Goal: Task Accomplishment & Management: Manage account settings

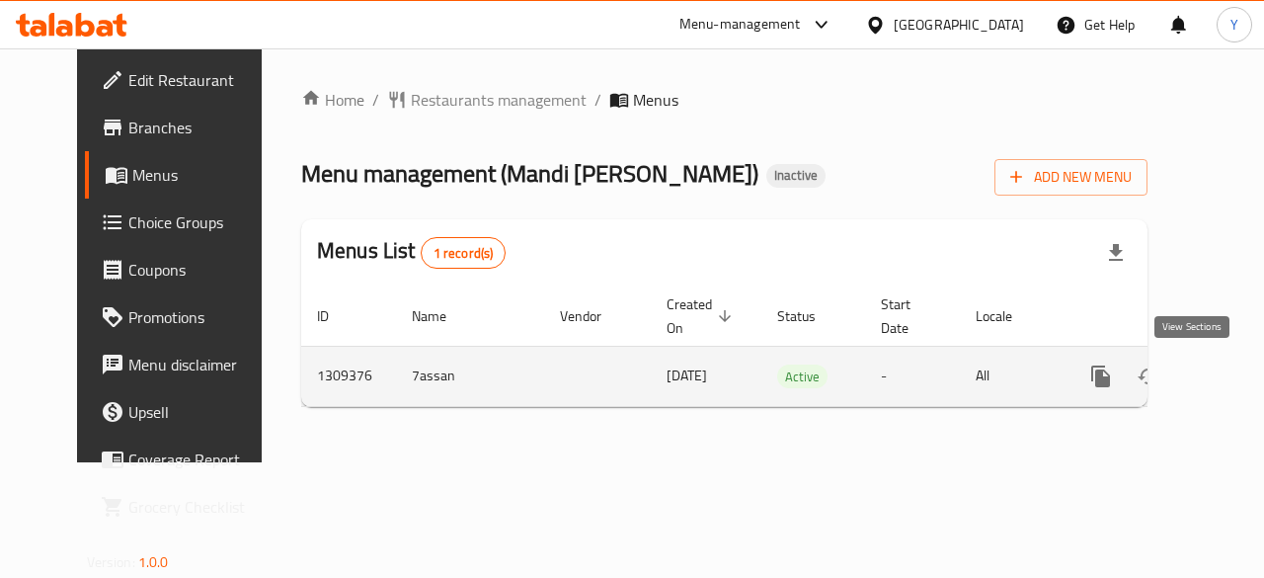
click at [1231, 373] on icon "enhanced table" at bounding box center [1243, 376] width 24 height 24
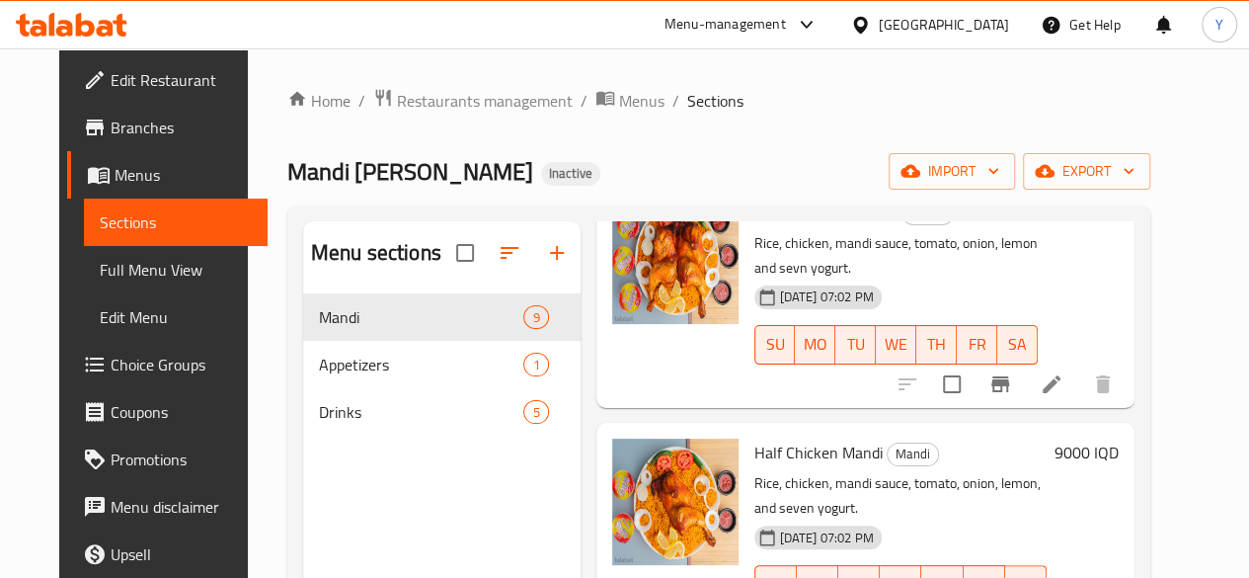
scroll to position [300, 0]
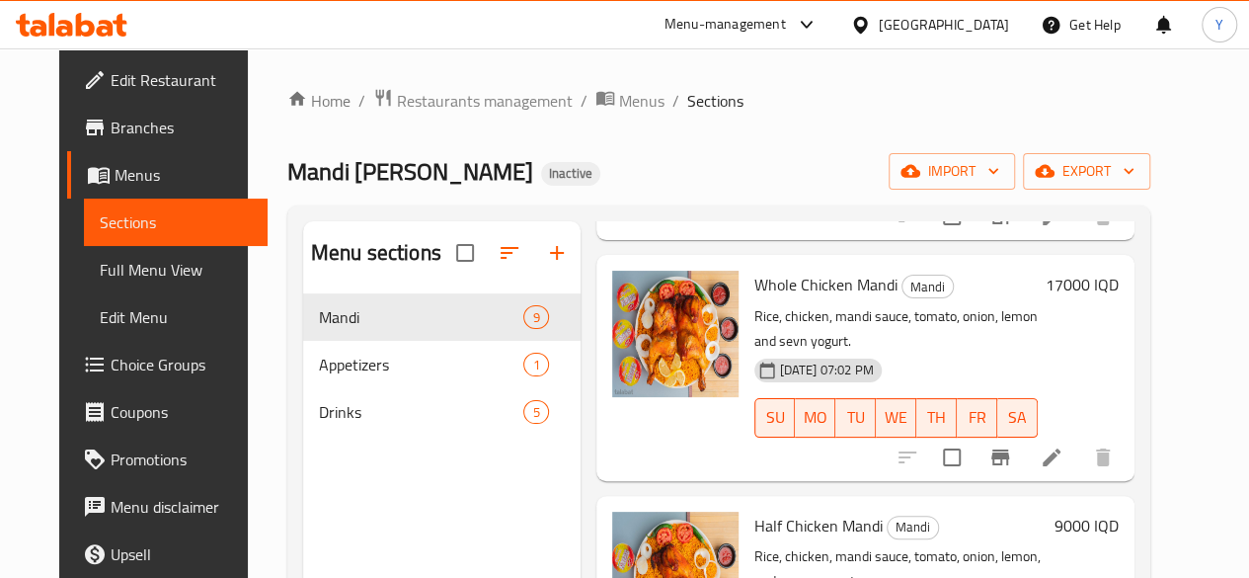
click at [1119, 512] on h6 "9000 IQD" at bounding box center [1087, 526] width 64 height 28
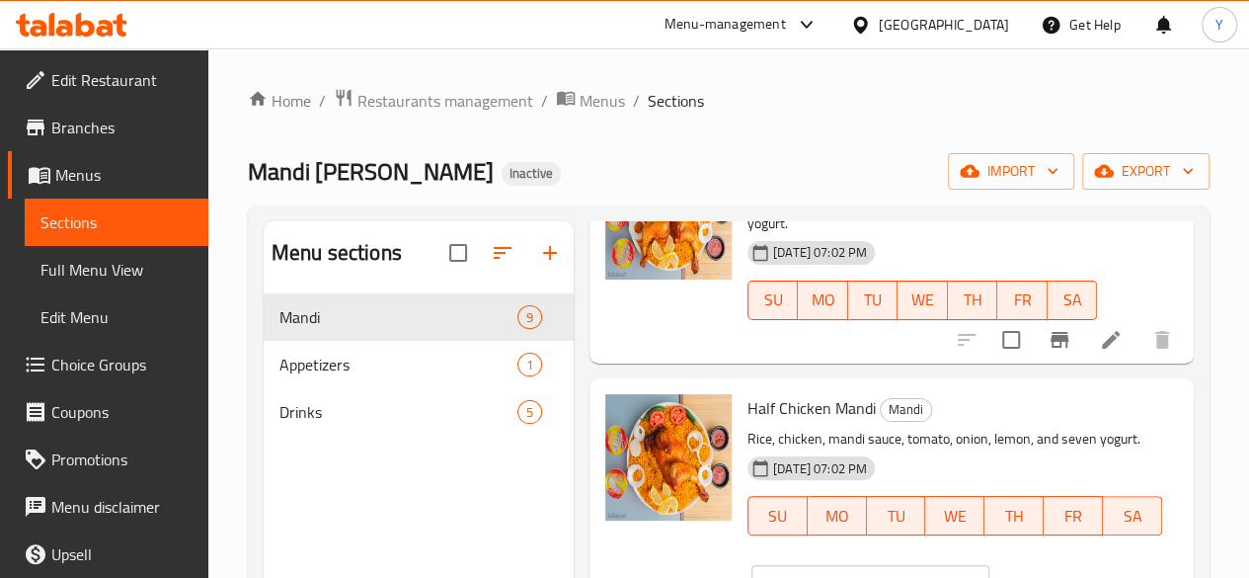
scroll to position [431, 0]
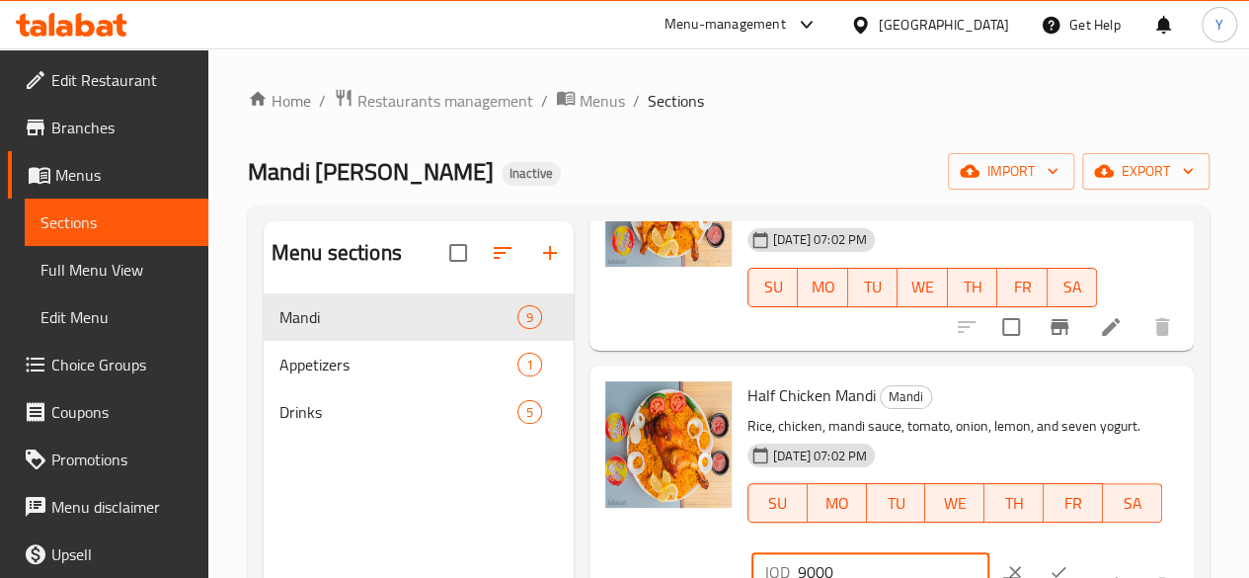
click at [798, 552] on input "9000" at bounding box center [894, 572] width 192 height 40
type input "11000"
click at [1049, 562] on icon "ok" at bounding box center [1059, 572] width 20 height 20
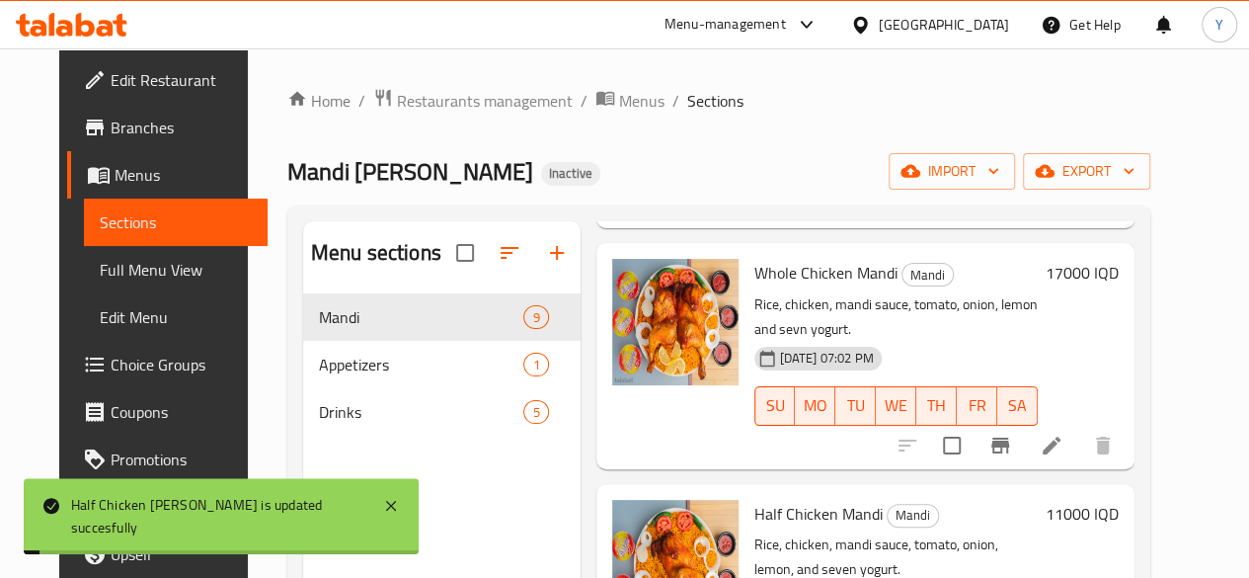
scroll to position [307, 0]
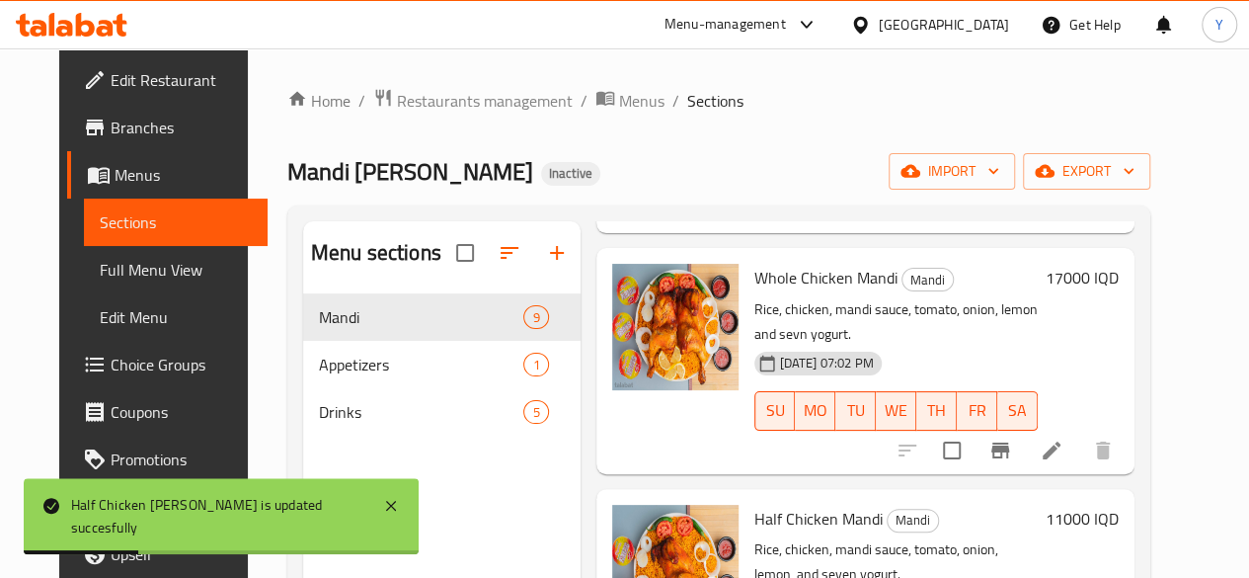
click at [1119, 277] on h6 "17000 IQD" at bounding box center [1082, 278] width 73 height 28
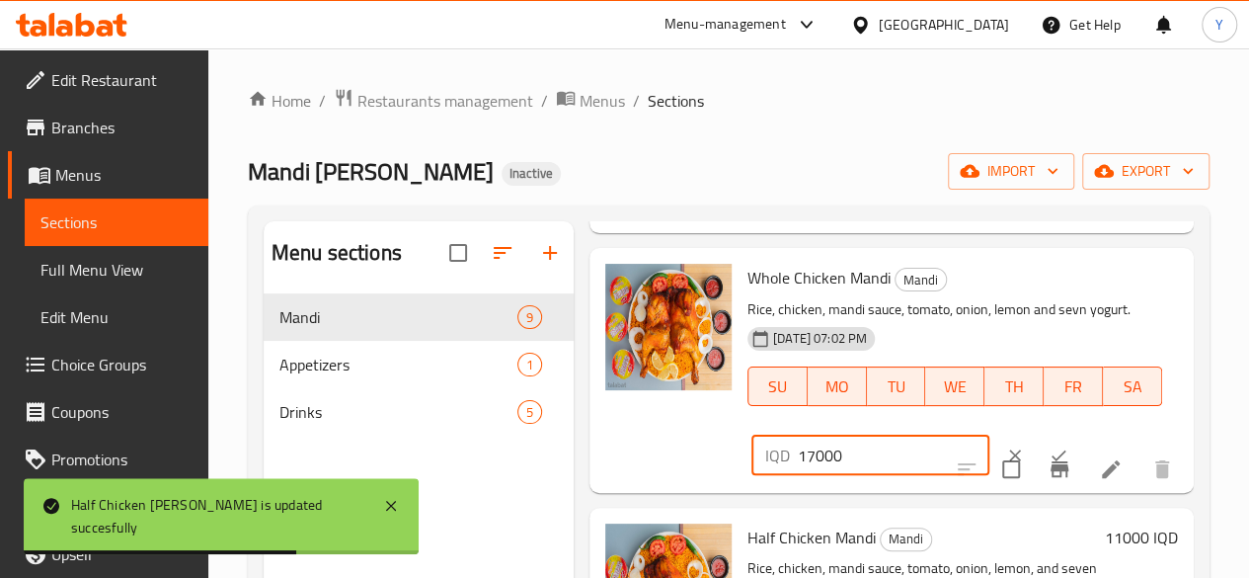
drag, startPoint x: 737, startPoint y: 447, endPoint x: 727, endPoint y: 449, distance: 10.1
click at [798, 449] on input "17000" at bounding box center [894, 455] width 192 height 40
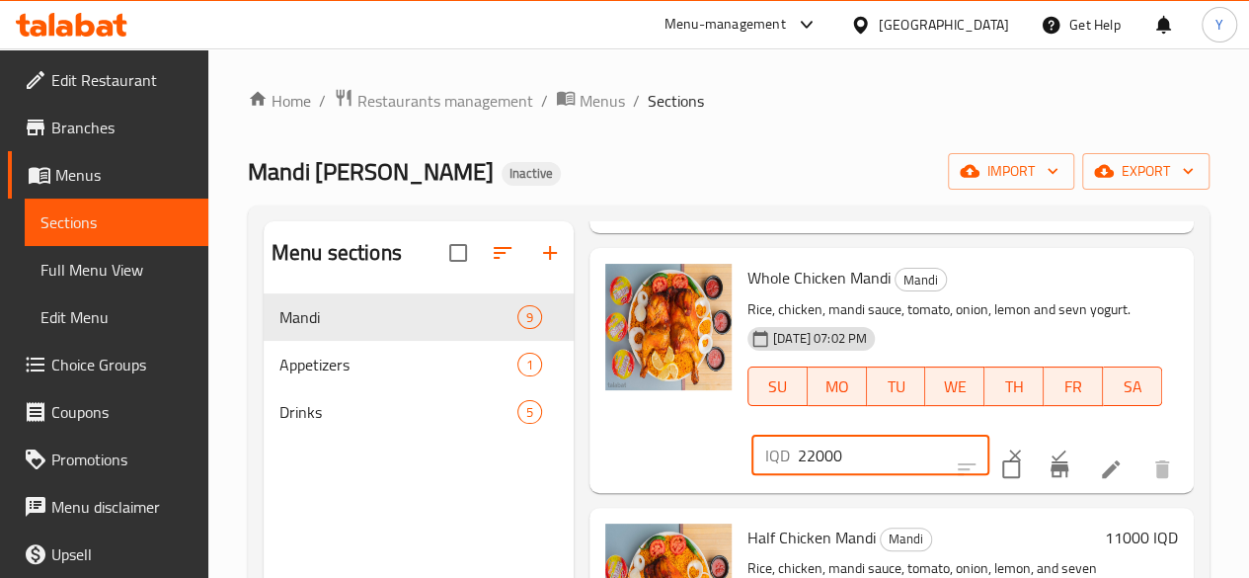
type input "22000"
click at [1037, 439] on button "ok" at bounding box center [1058, 455] width 43 height 43
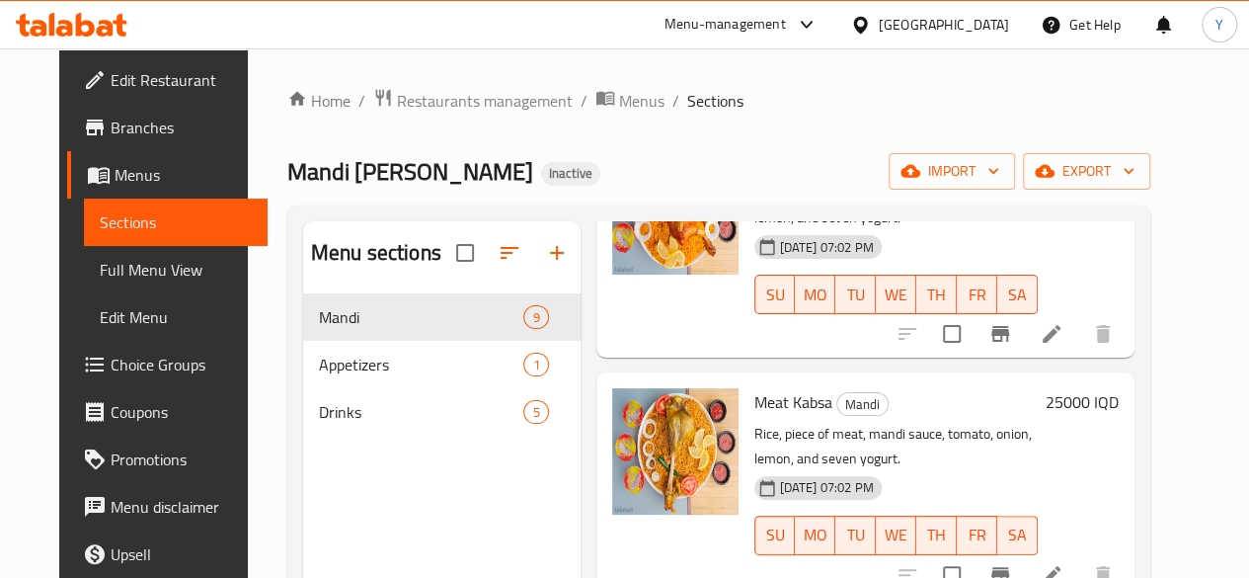
scroll to position [662, 0]
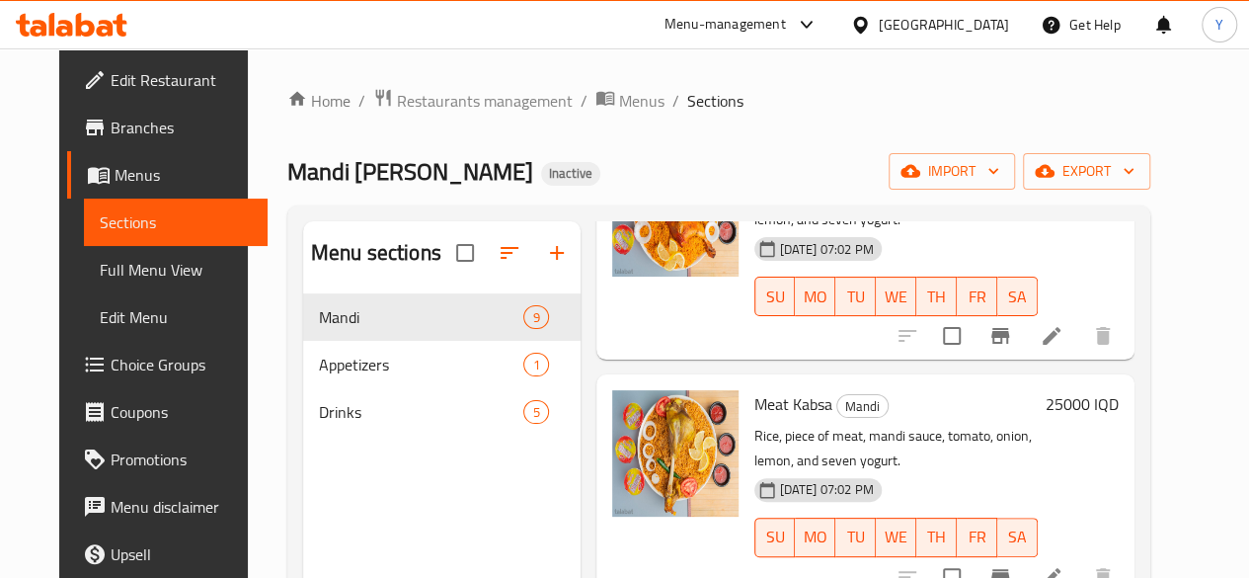
click at [1119, 390] on h6 "25000 IQD" at bounding box center [1082, 404] width 73 height 28
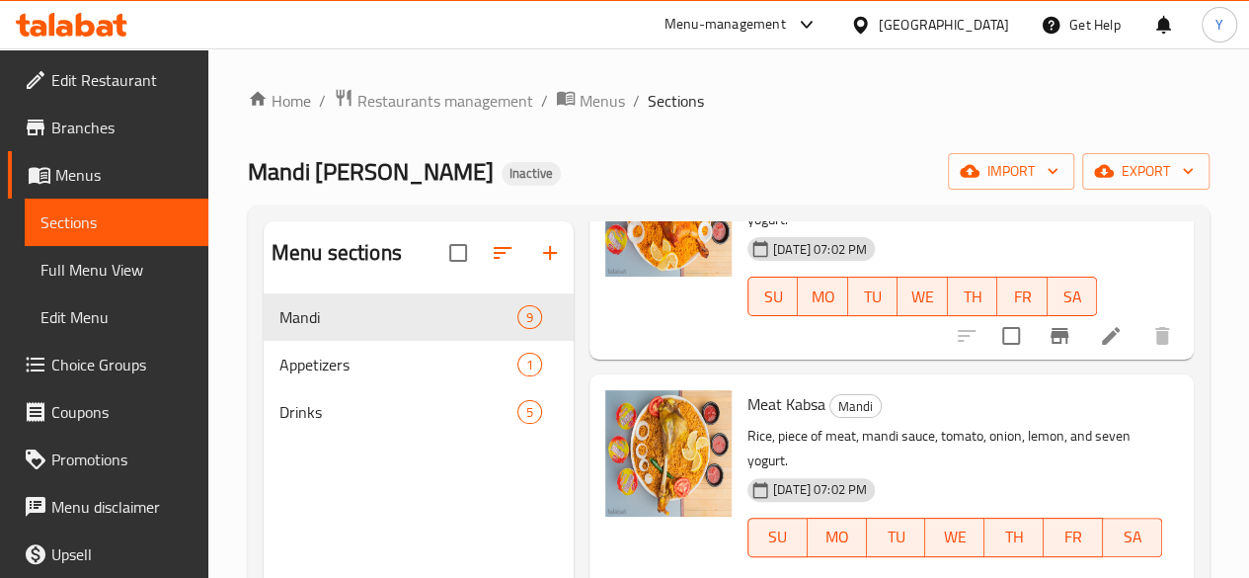
drag, startPoint x: 737, startPoint y: 531, endPoint x: 717, endPoint y: 532, distance: 19.8
type input "28000"
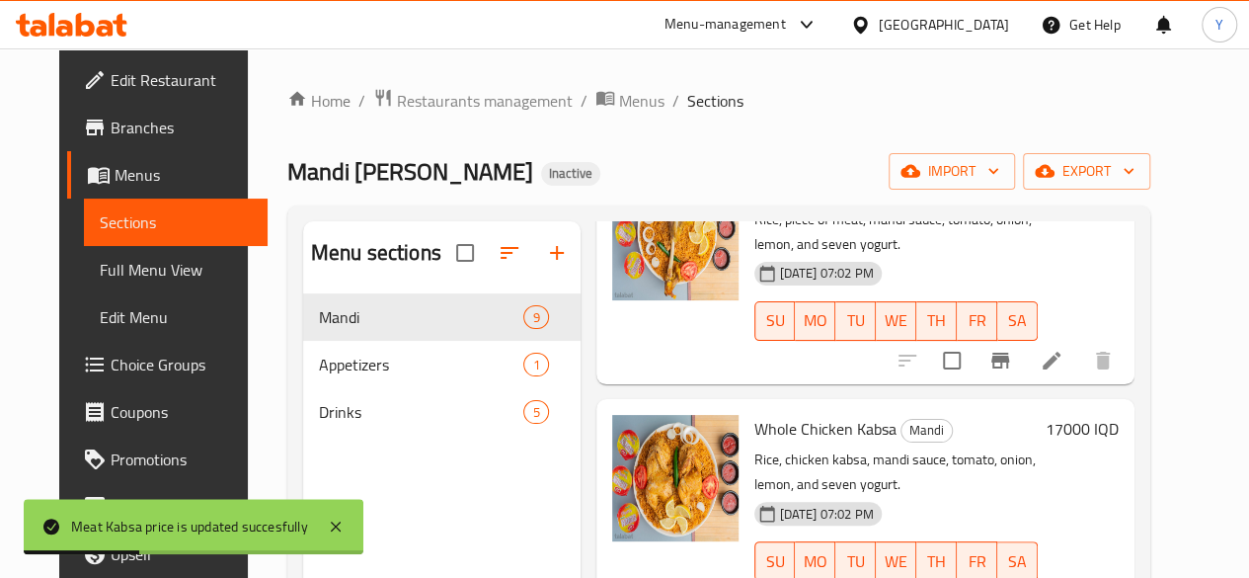
scroll to position [879, 0]
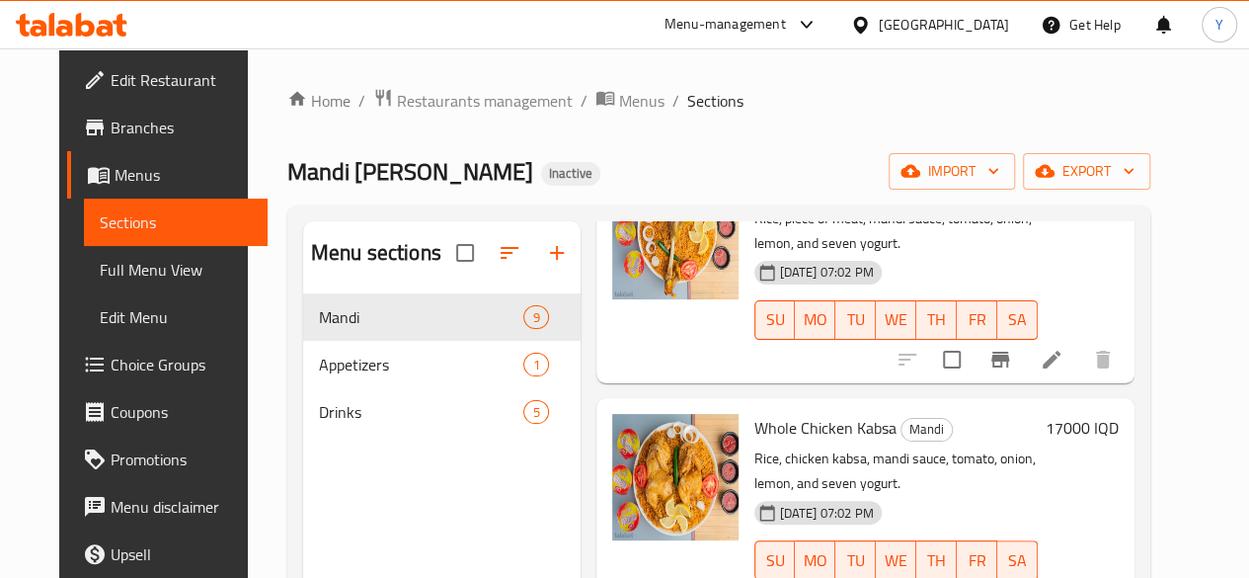
click at [1117, 414] on h6 "17000 IQD" at bounding box center [1082, 428] width 73 height 28
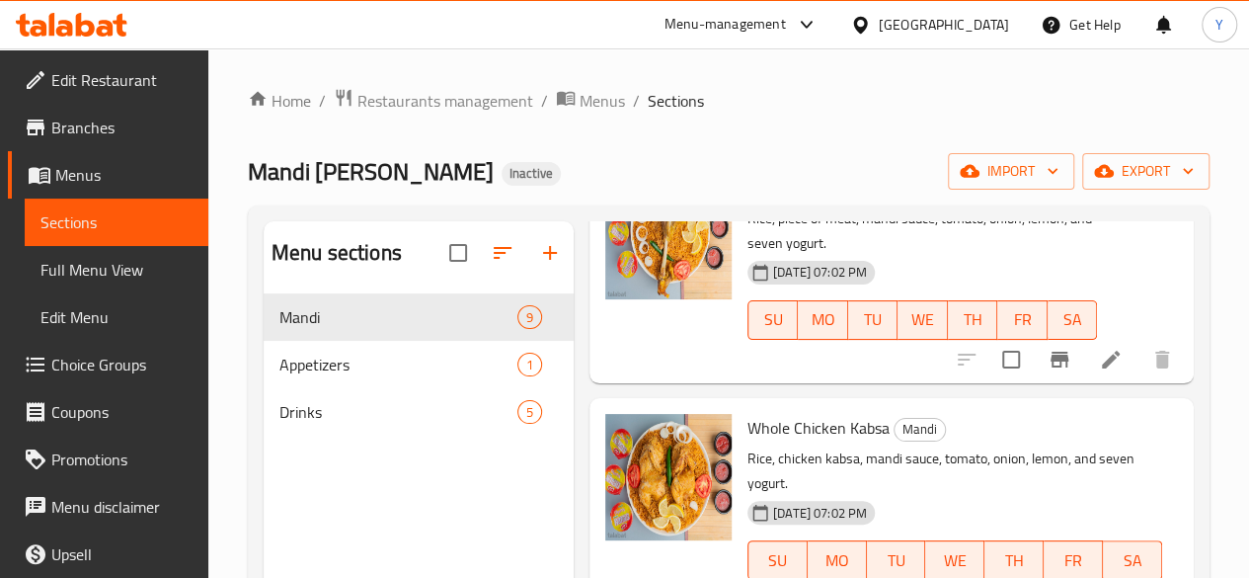
drag, startPoint x: 735, startPoint y: 552, endPoint x: 712, endPoint y: 554, distance: 22.8
type input "25000"
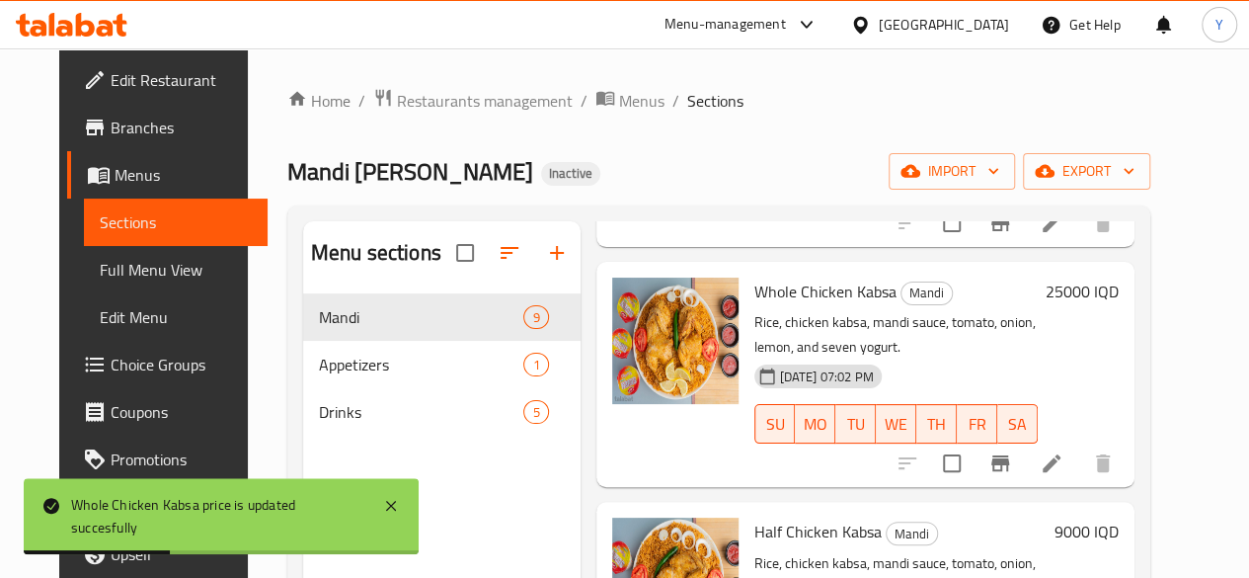
scroll to position [1095, 0]
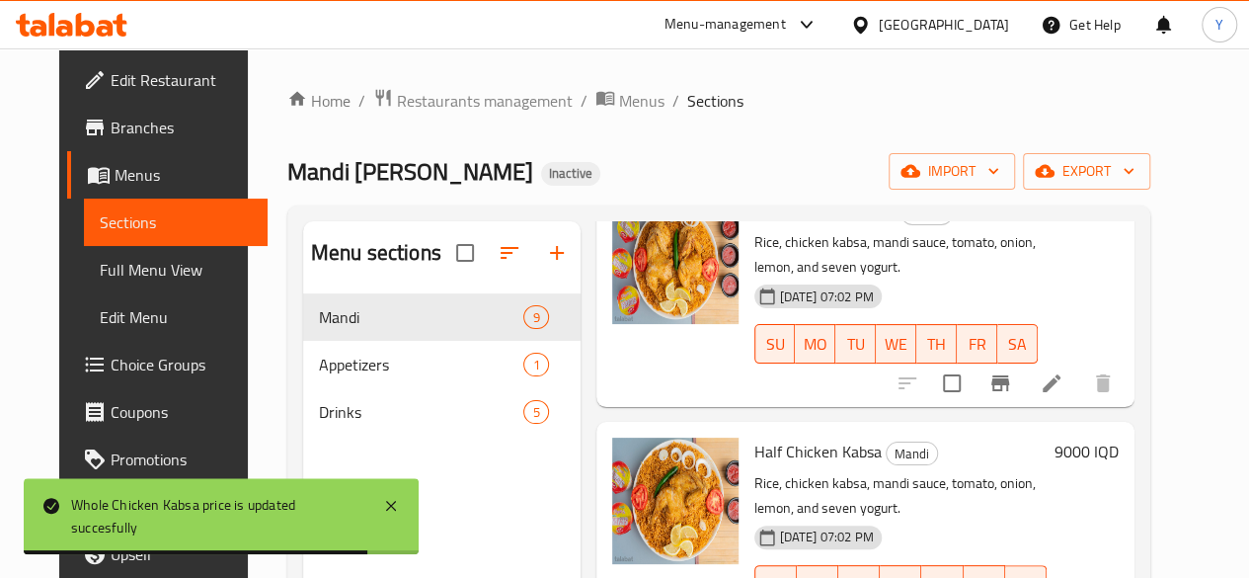
click at [1118, 437] on h6 "9000 IQD" at bounding box center [1087, 451] width 64 height 28
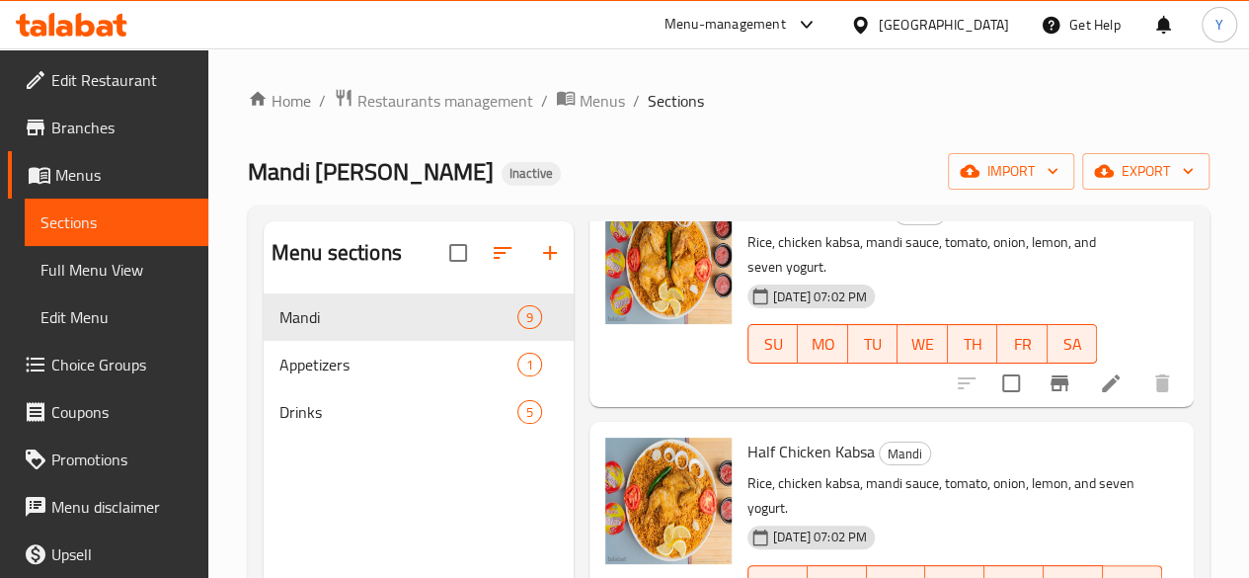
scroll to position [1154, 0]
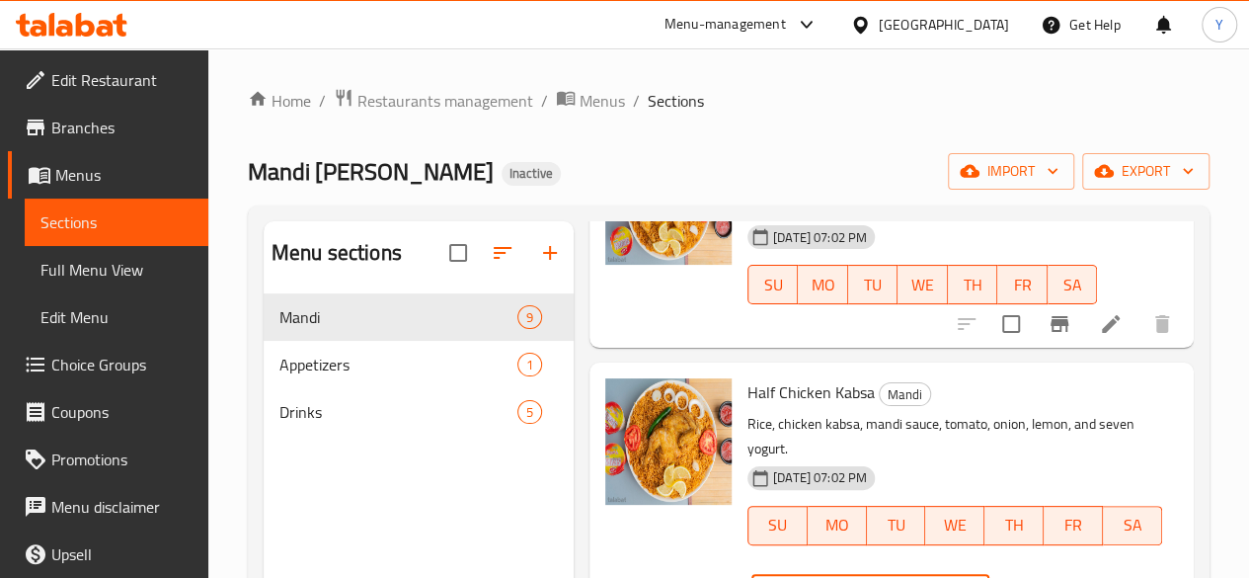
type input "13000"
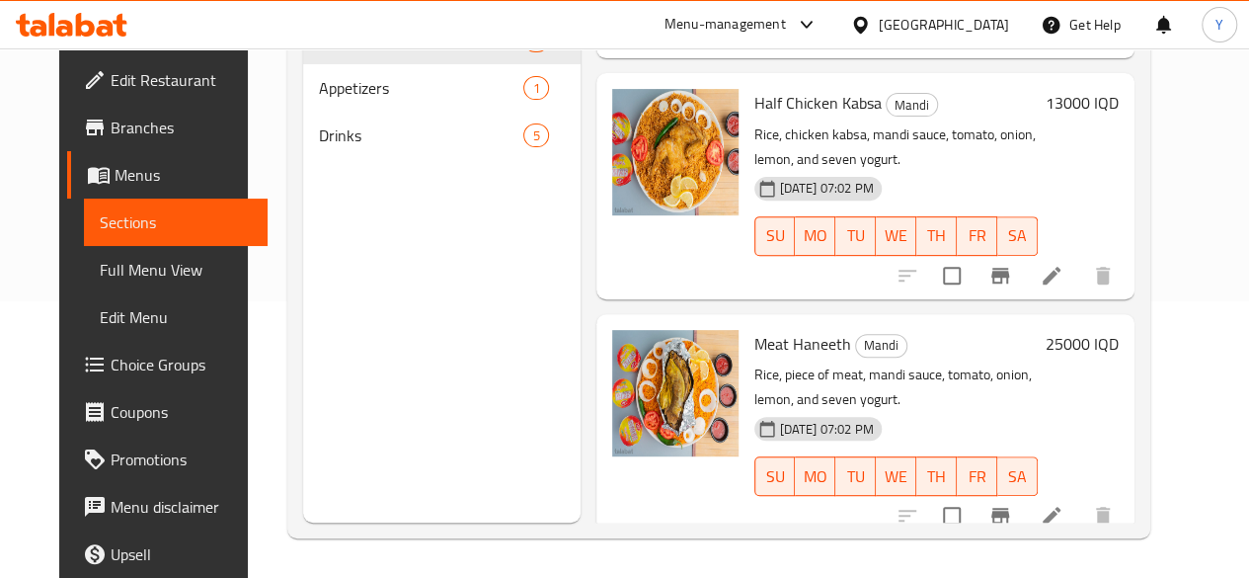
scroll to position [1161, 0]
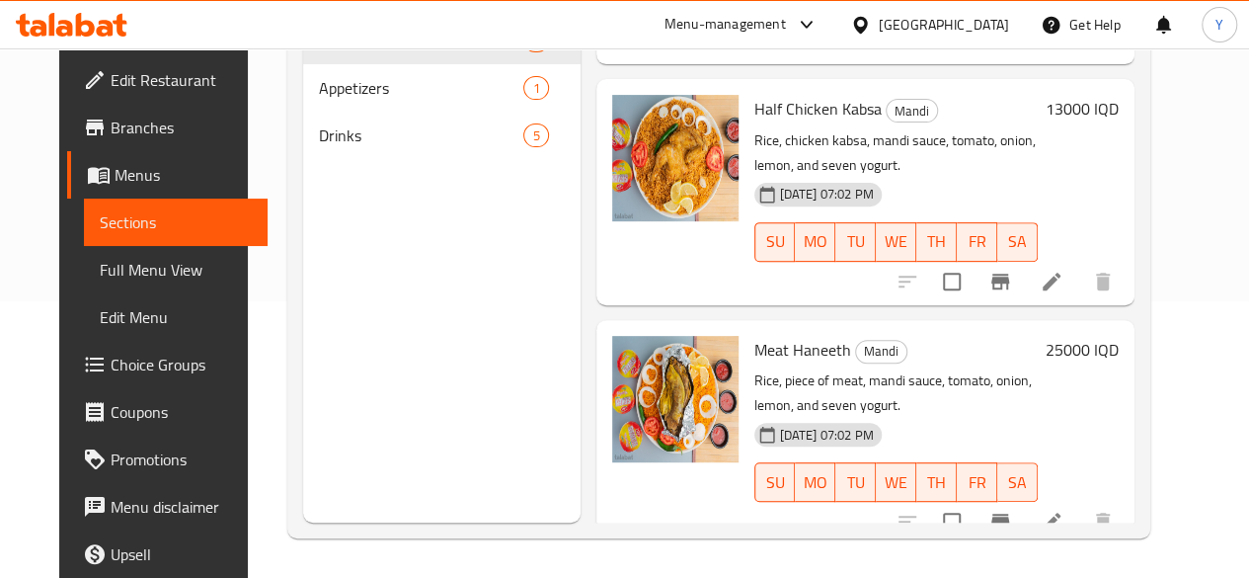
click at [1119, 336] on h6 "25000 IQD" at bounding box center [1082, 350] width 73 height 28
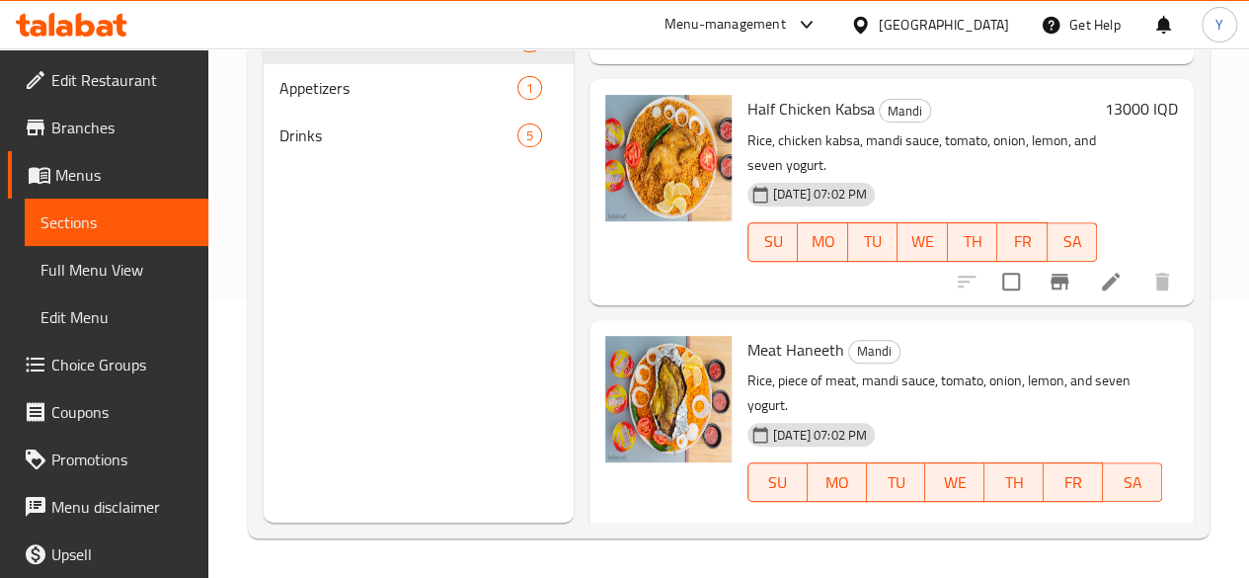
drag, startPoint x: 734, startPoint y: 475, endPoint x: 705, endPoint y: 475, distance: 28.6
click at [751, 531] on div "IQD 25000 ​" at bounding box center [870, 551] width 238 height 40
type input "28000"
click at [1049, 541] on icon "ok" at bounding box center [1059, 551] width 20 height 20
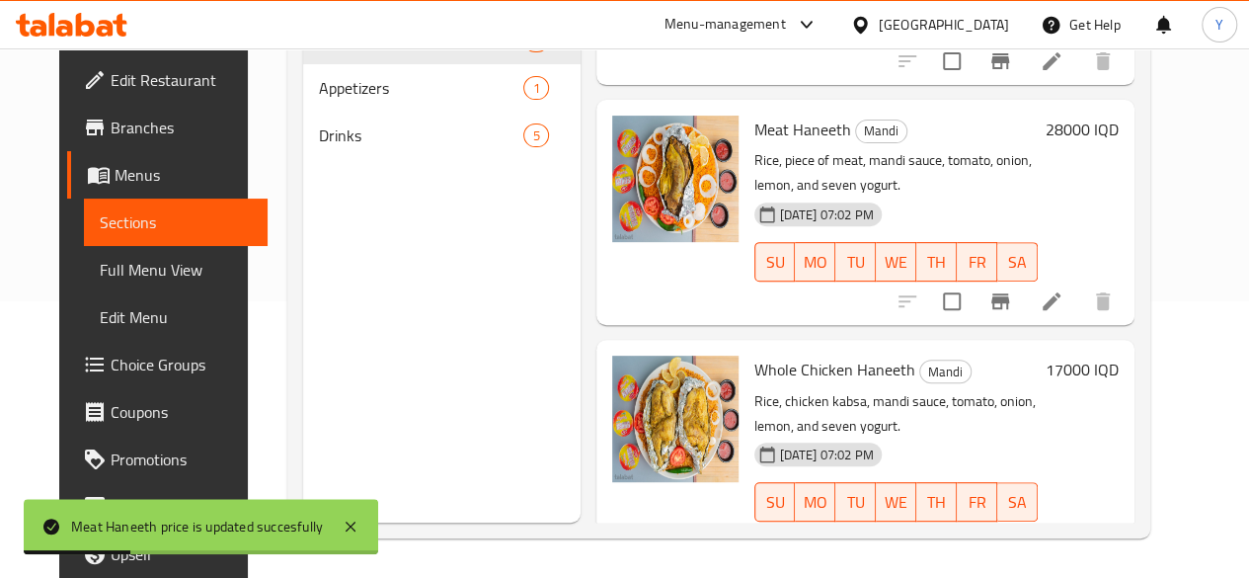
scroll to position [1383, 0]
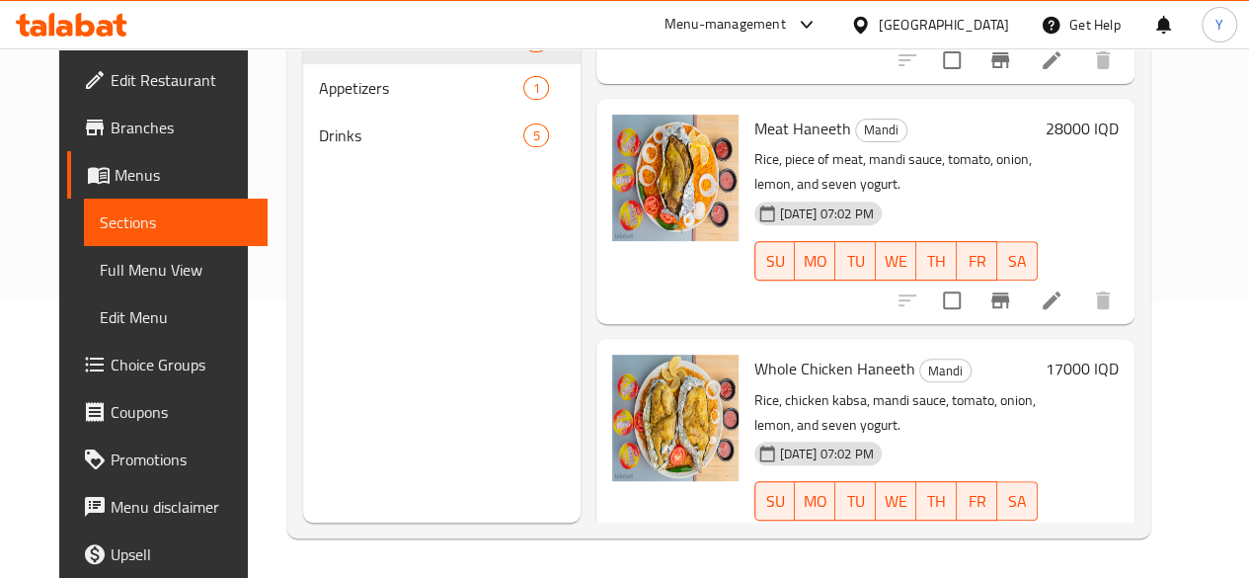
click at [1116, 355] on h6 "17000 IQD" at bounding box center [1082, 369] width 73 height 28
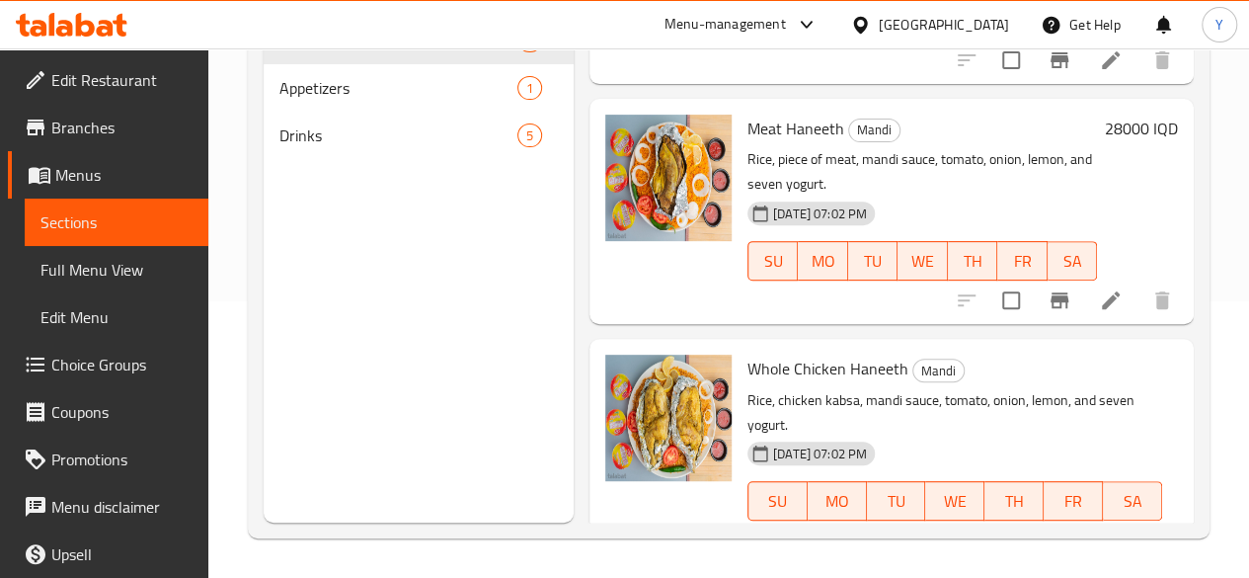
click at [798, 550] on input "17000" at bounding box center [894, 570] width 192 height 40
type input "25000"
click at [1049, 560] on icon "ok" at bounding box center [1059, 570] width 20 height 20
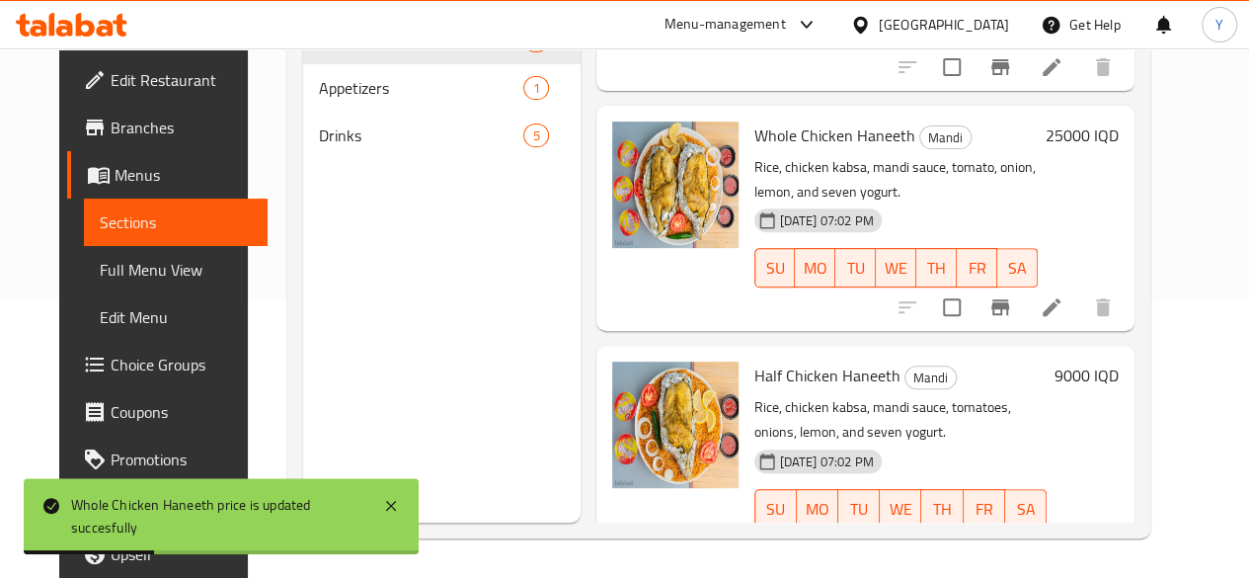
click at [1118, 361] on h6 "9000 IQD" at bounding box center [1087, 375] width 64 height 28
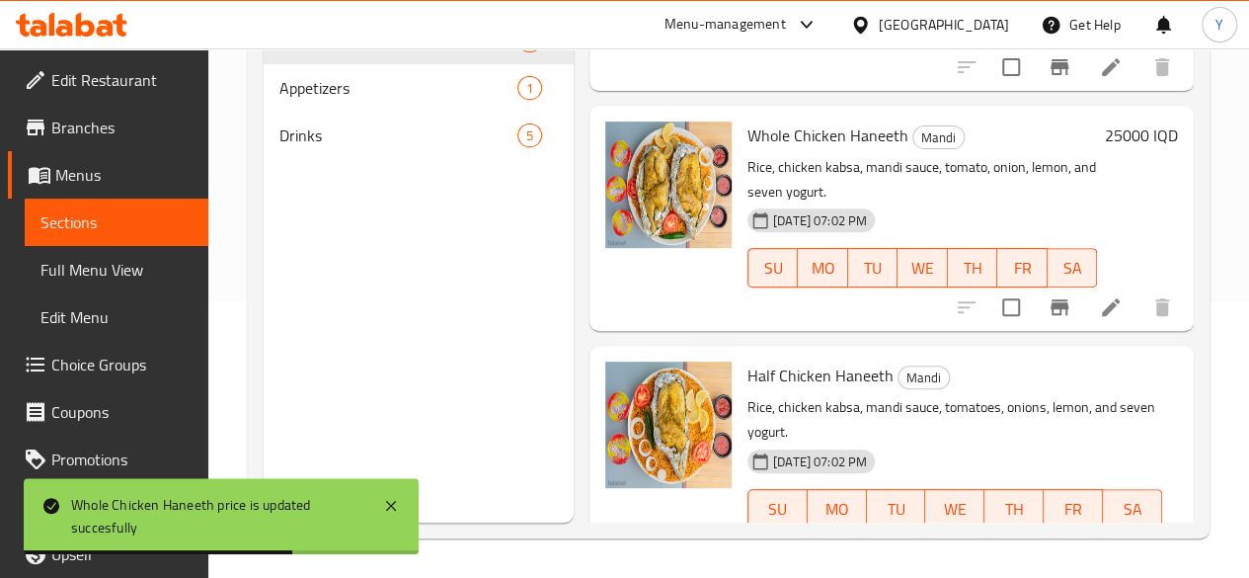
click at [798, 558] on input "9000" at bounding box center [894, 578] width 192 height 40
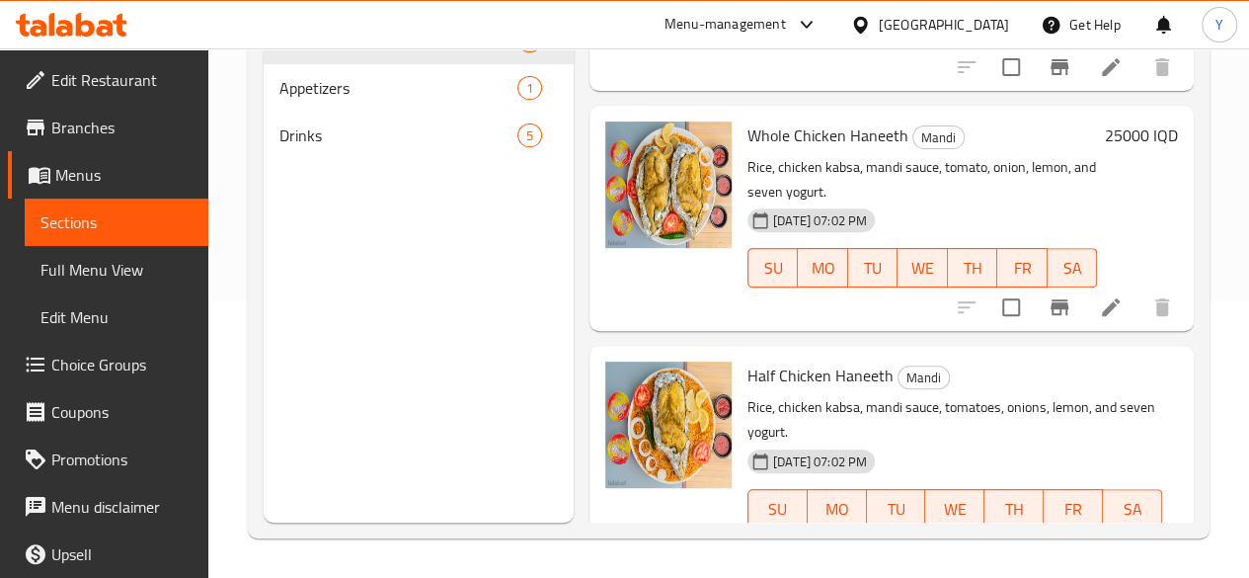
type input "13000"
click at [1049, 568] on icon "ok" at bounding box center [1059, 578] width 20 height 20
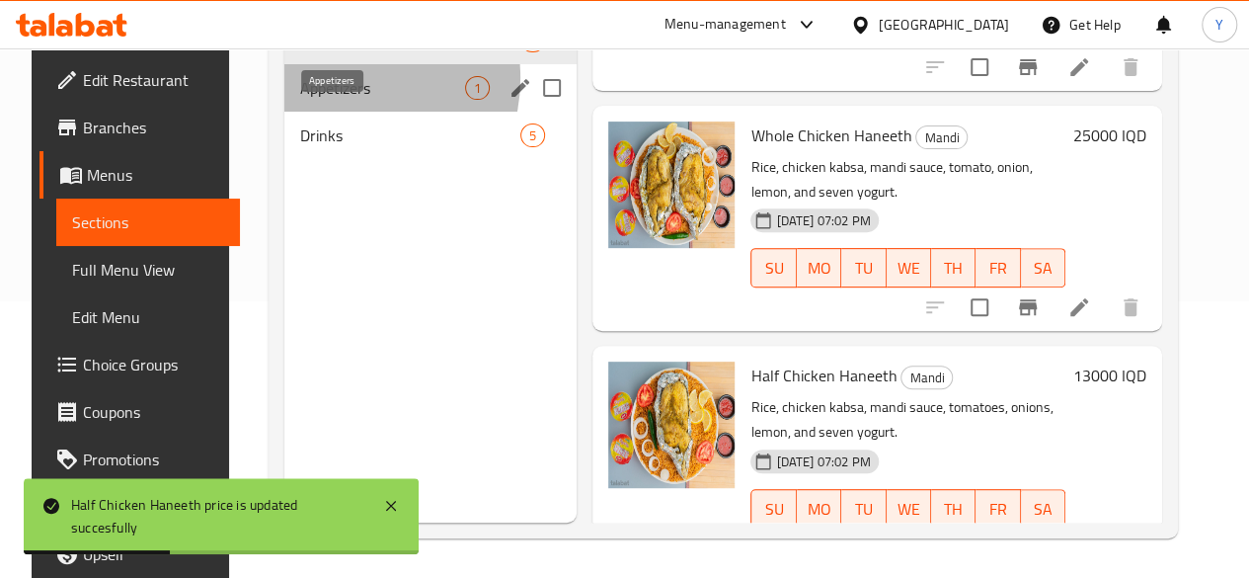
click at [316, 100] on span "Appetizers" at bounding box center [382, 88] width 165 height 24
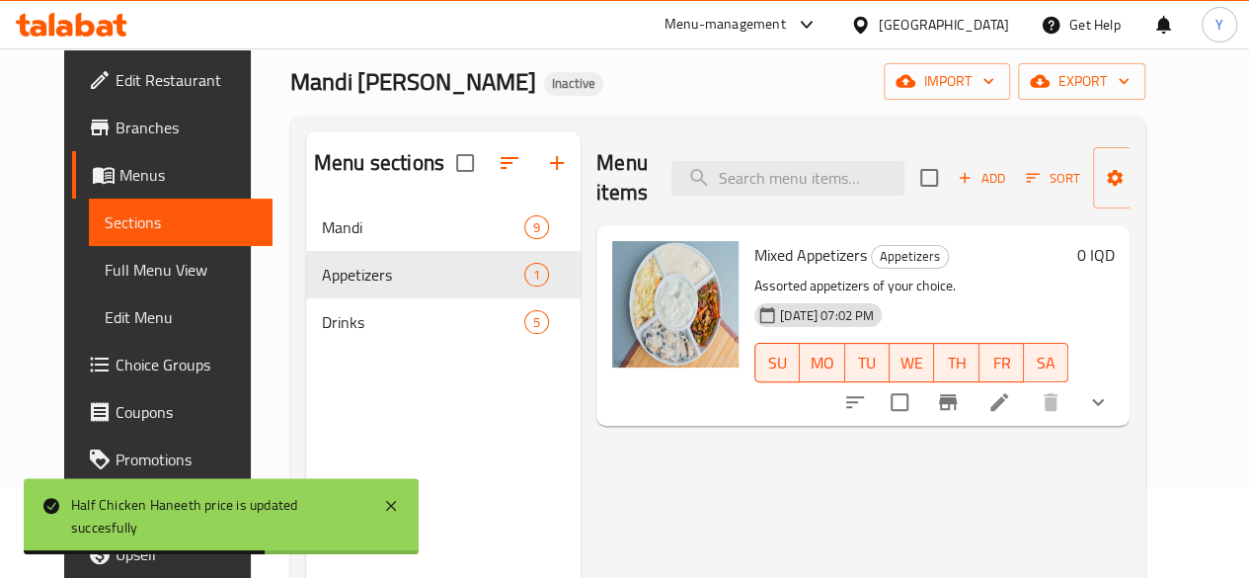
scroll to position [88, 0]
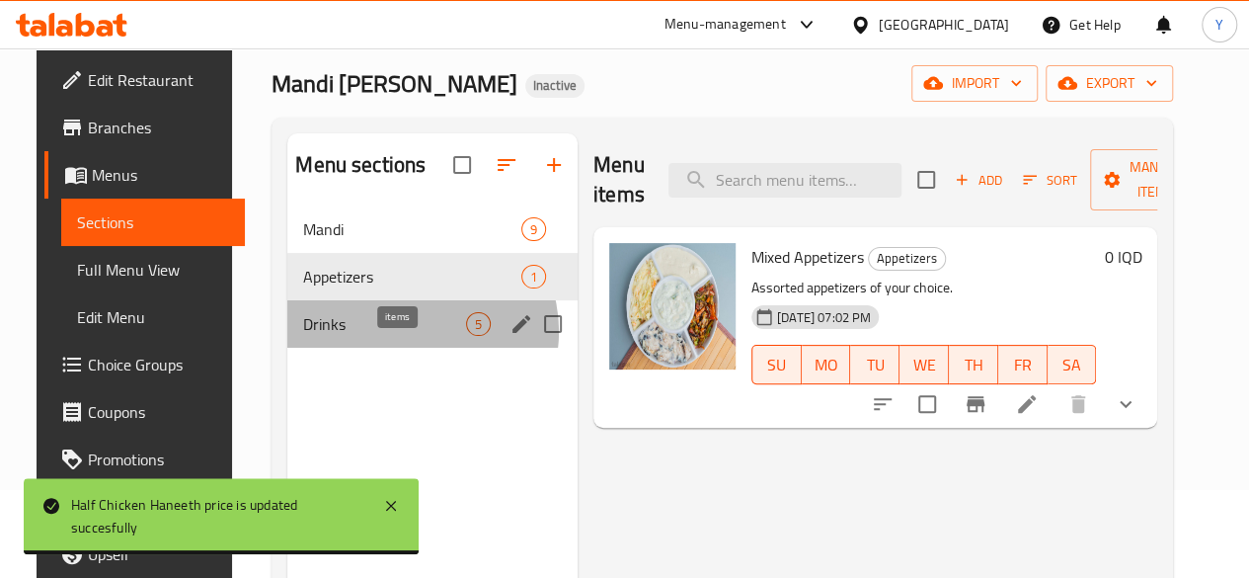
click at [467, 334] on span "5" at bounding box center [478, 324] width 23 height 19
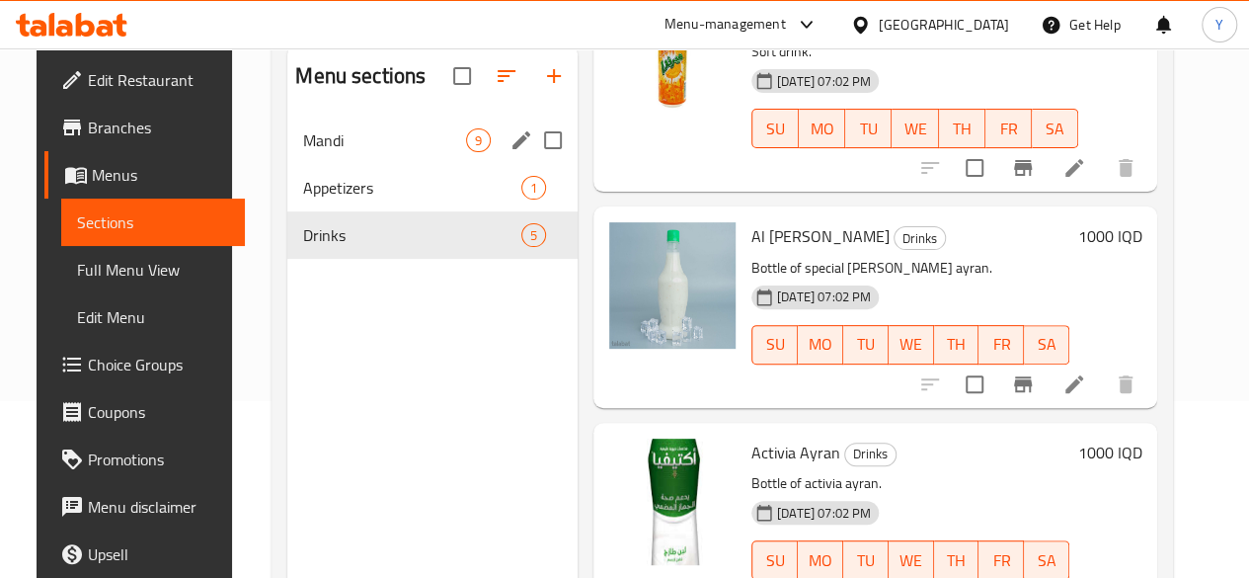
scroll to position [176, 0]
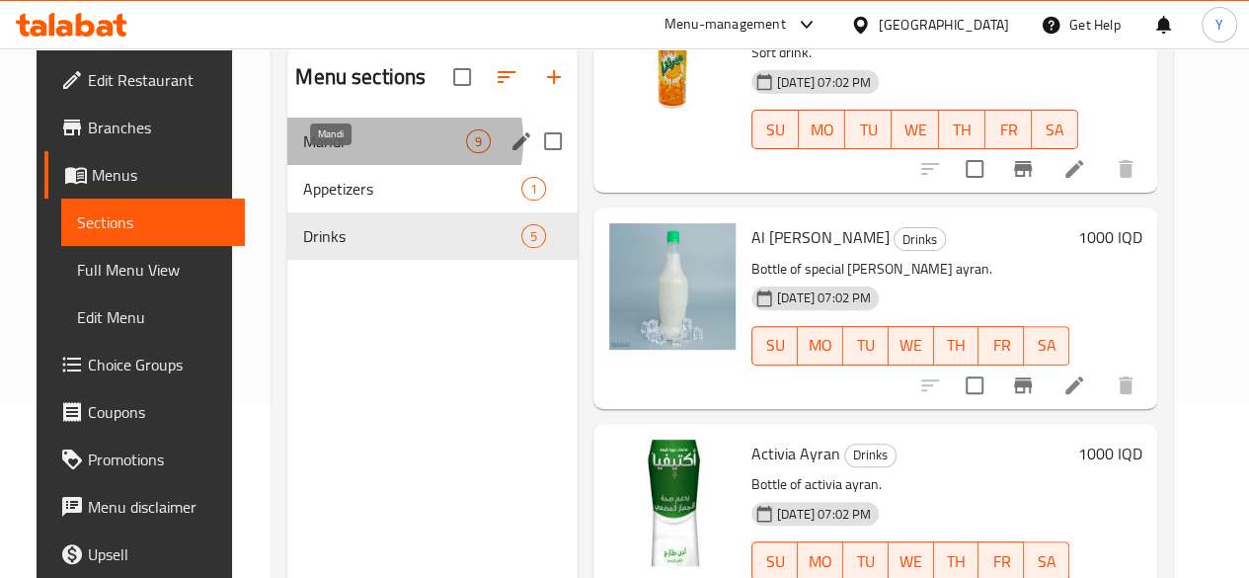
click at [356, 153] on span "Mandi" at bounding box center [384, 141] width 163 height 24
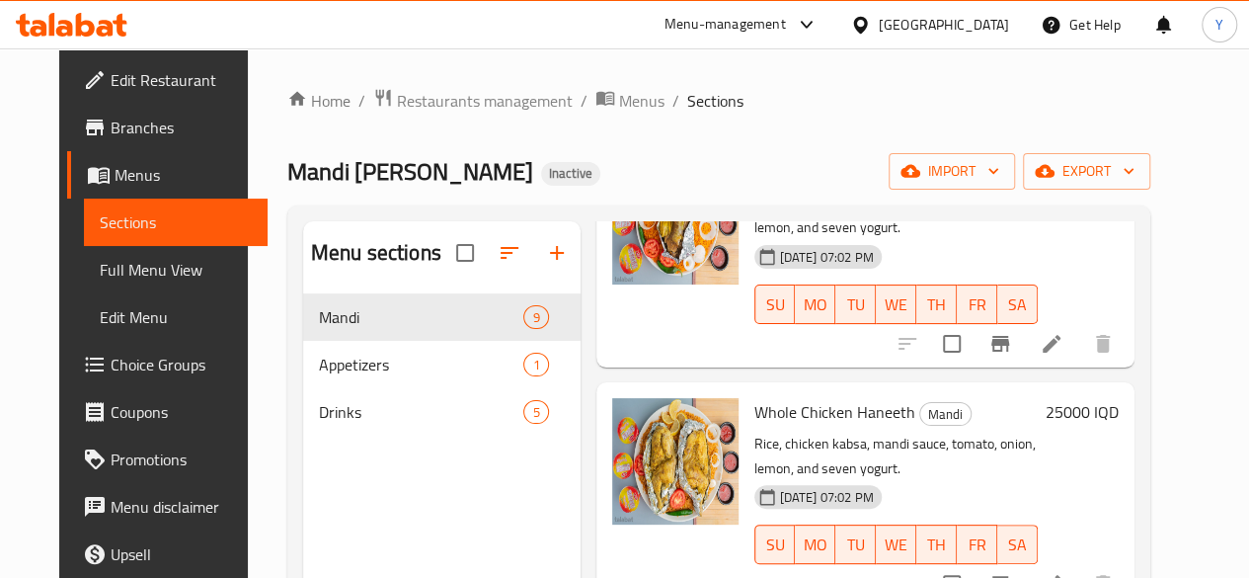
scroll to position [277, 0]
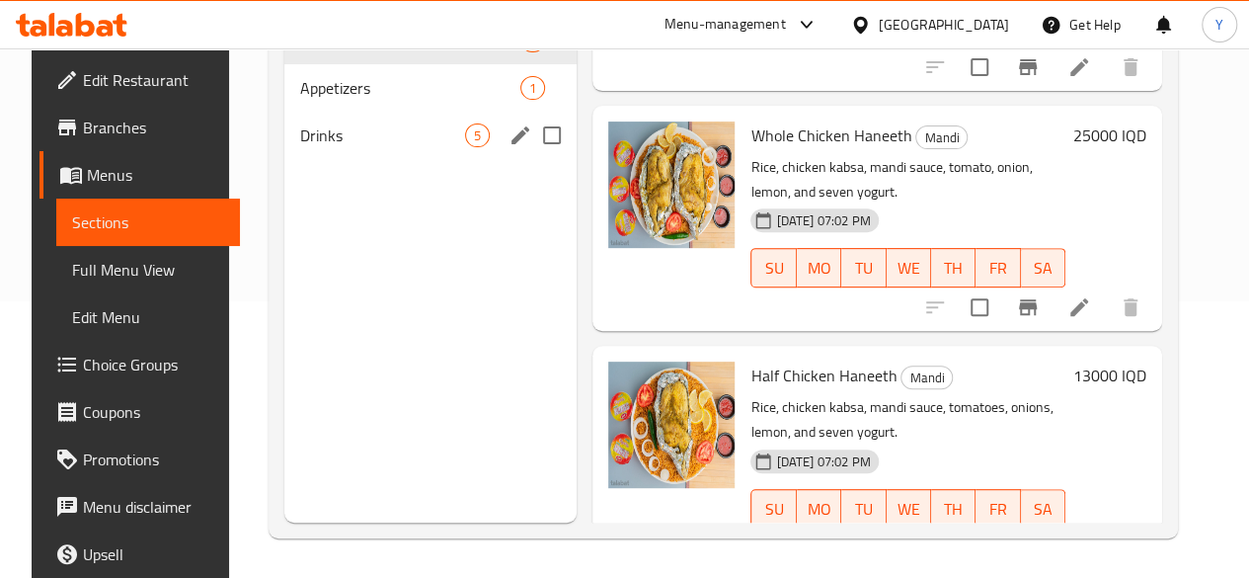
click at [367, 147] on span "Drinks" at bounding box center [382, 135] width 165 height 24
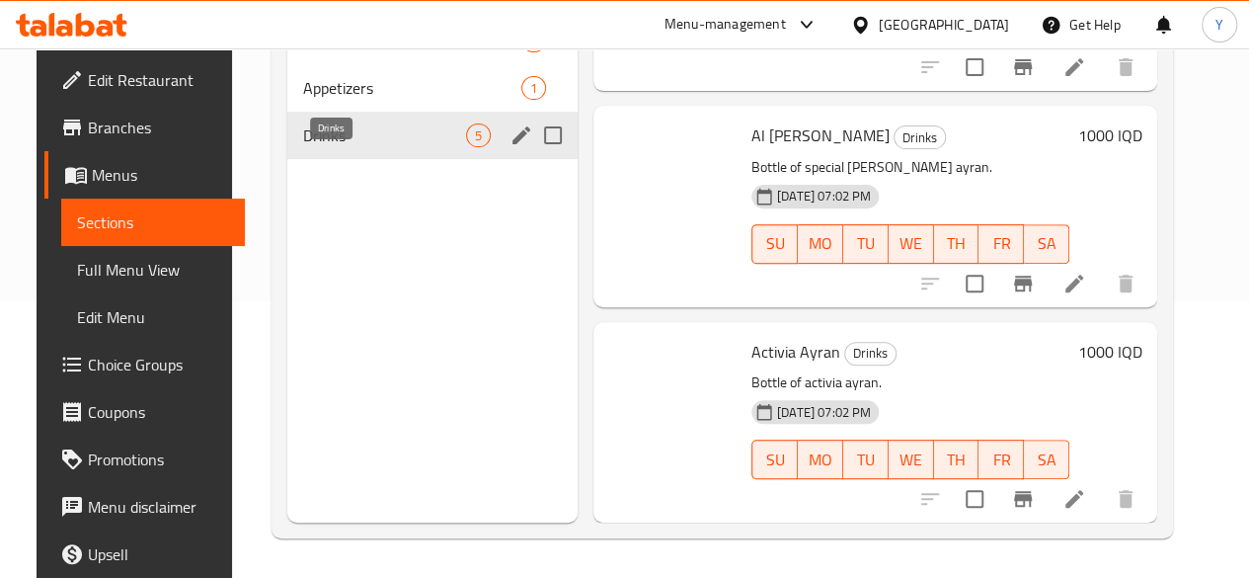
scroll to position [579, 0]
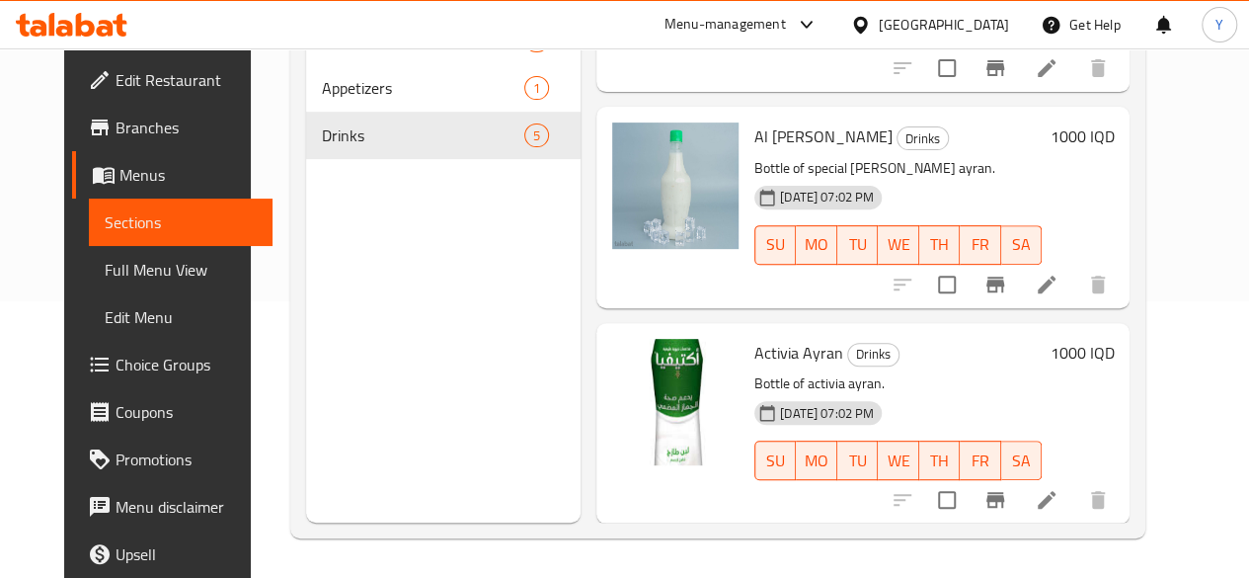
click at [1114, 137] on h6 "1000 IQD" at bounding box center [1082, 136] width 64 height 28
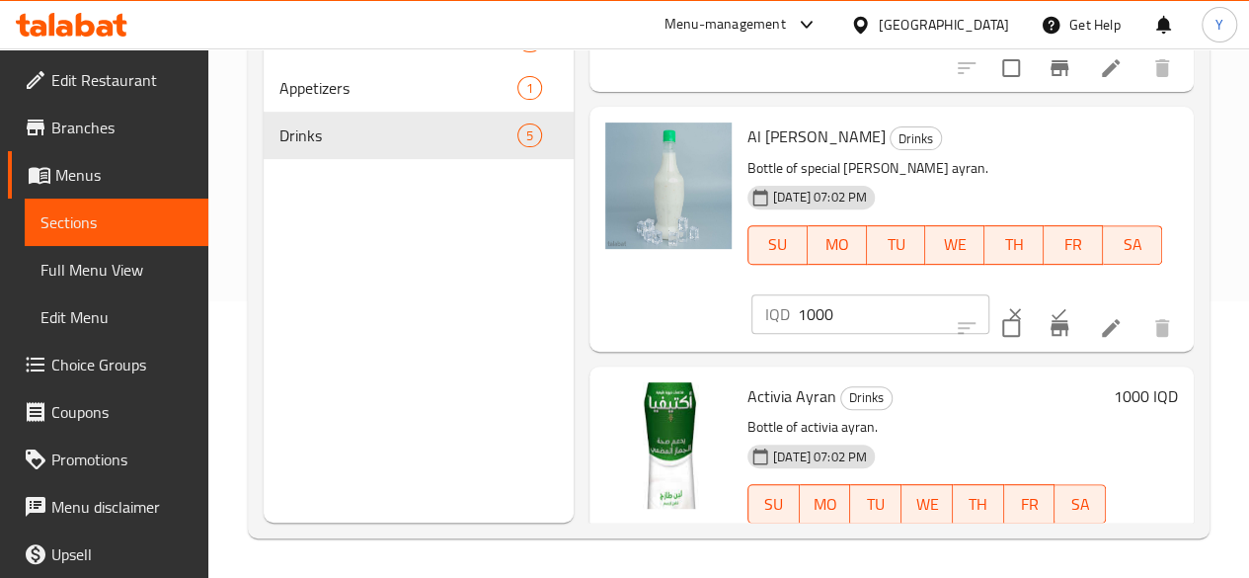
click at [748, 138] on span "Al [PERSON_NAME]" at bounding box center [817, 136] width 138 height 30
click at [1098, 312] on li at bounding box center [1110, 328] width 55 height 36
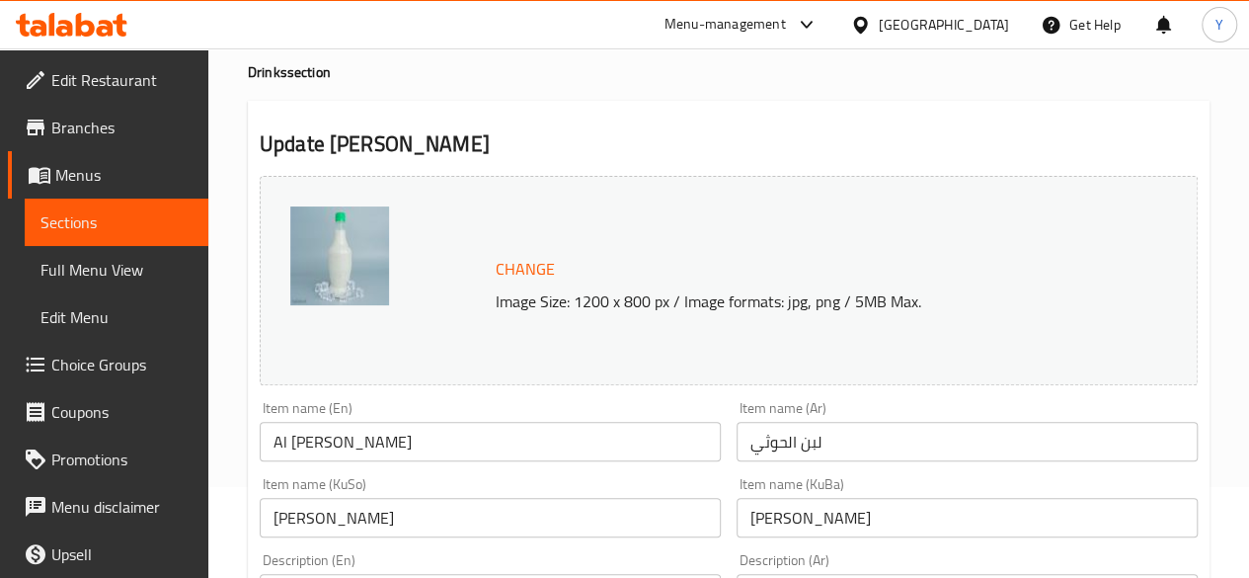
scroll to position [106, 0]
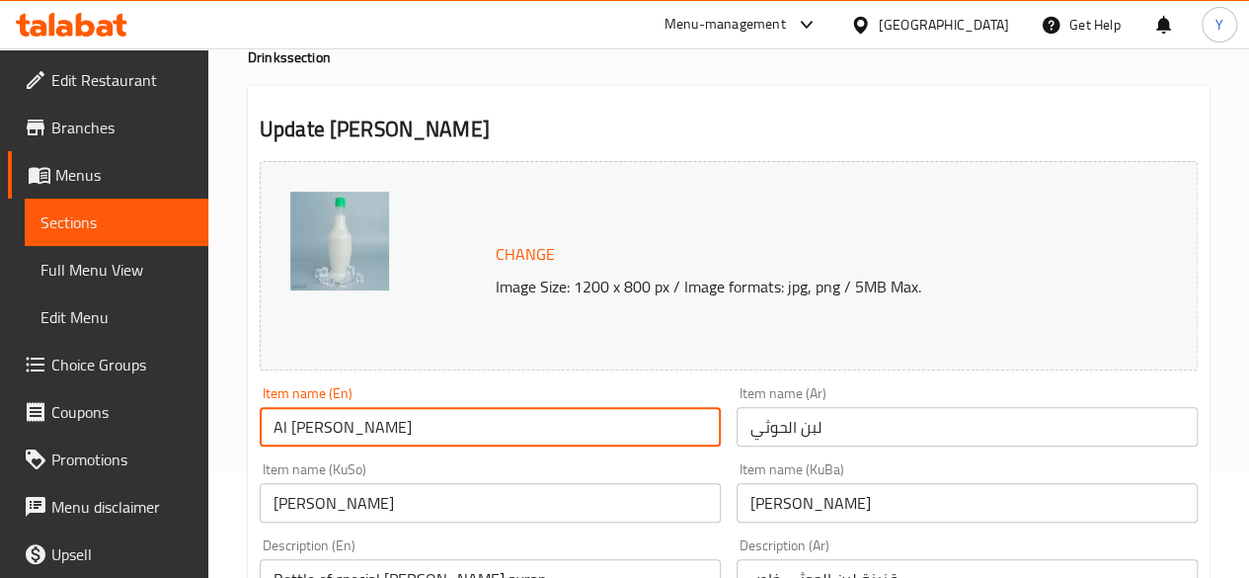
drag, startPoint x: 340, startPoint y: 430, endPoint x: 263, endPoint y: 429, distance: 77.0
click at [263, 429] on input "Al [PERSON_NAME]" at bounding box center [490, 427] width 461 height 40
type input "Ayran"
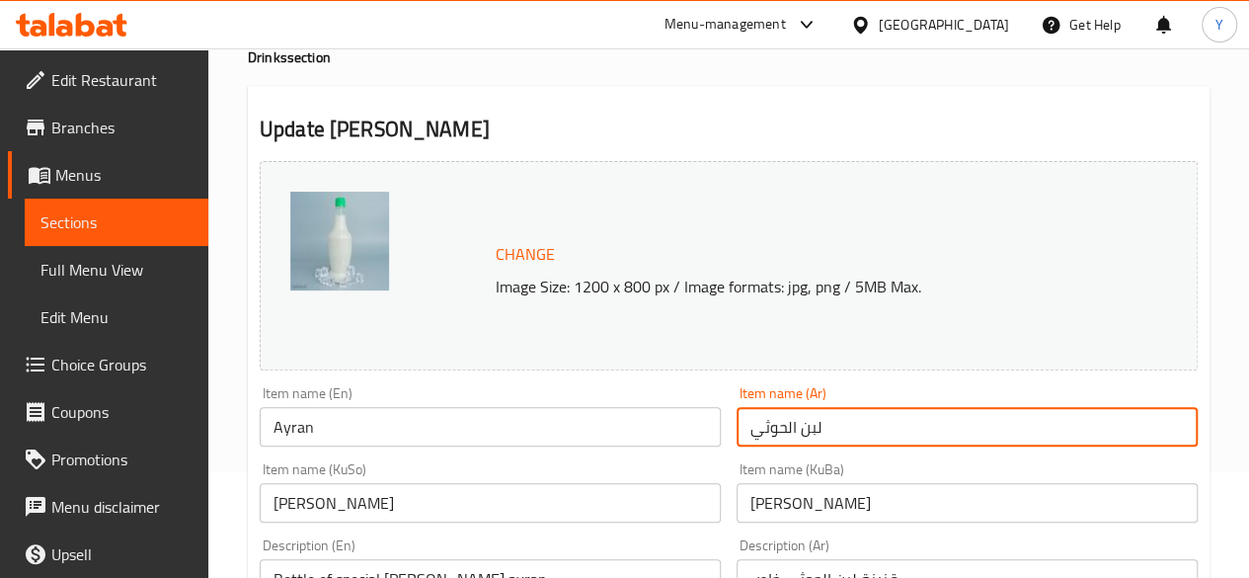
click at [772, 428] on input "لبن الحوثي" at bounding box center [967, 427] width 461 height 40
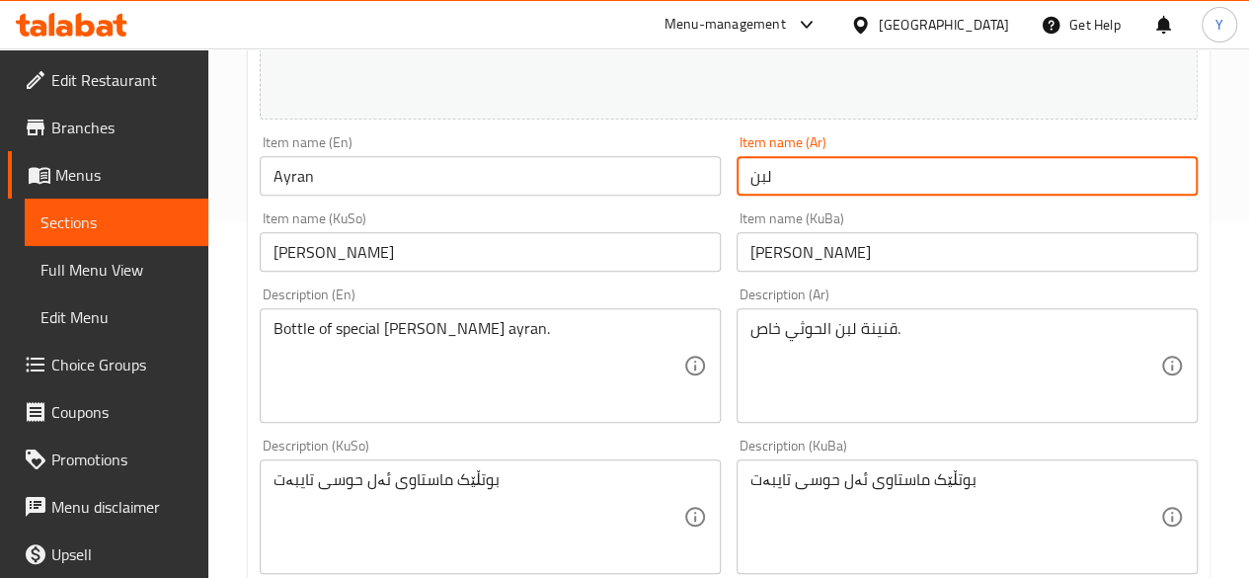
scroll to position [357, 0]
type input "لبن"
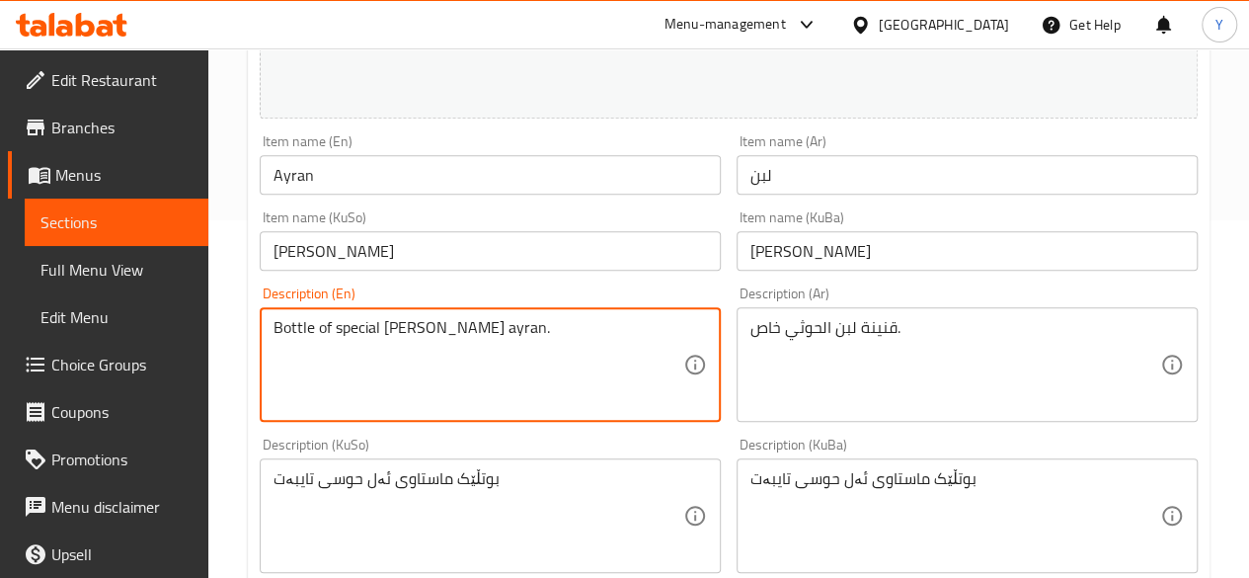
drag, startPoint x: 447, startPoint y: 326, endPoint x: 385, endPoint y: 323, distance: 62.3
type textarea "Bottle of special ayran."
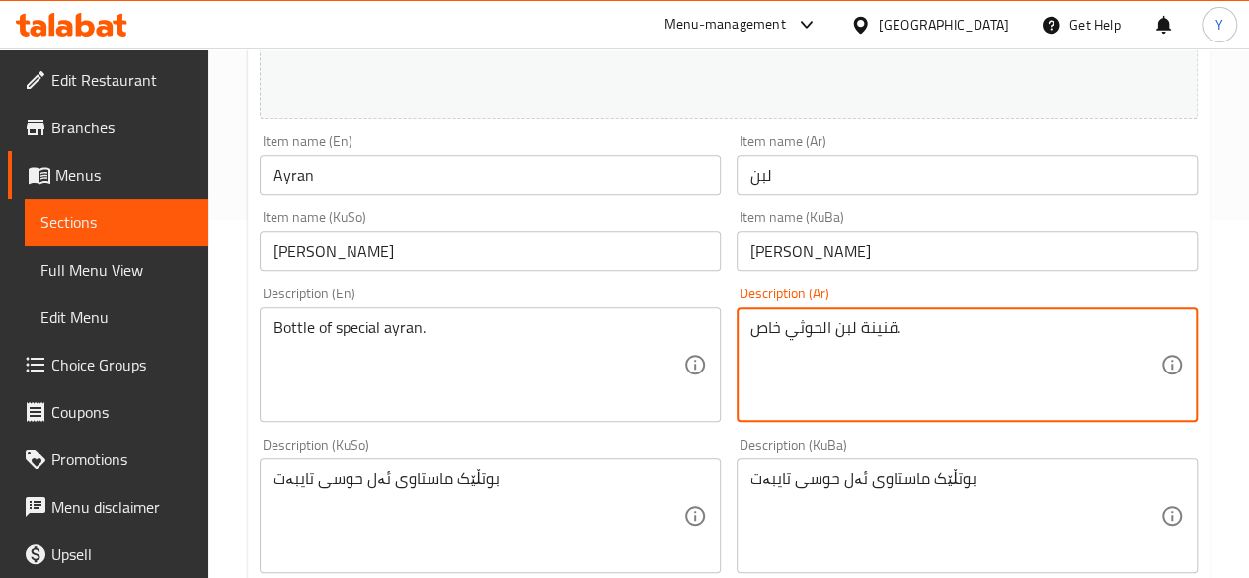
click at [804, 335] on textarea "قنينة لبن الحوثي خاص." at bounding box center [956, 365] width 410 height 94
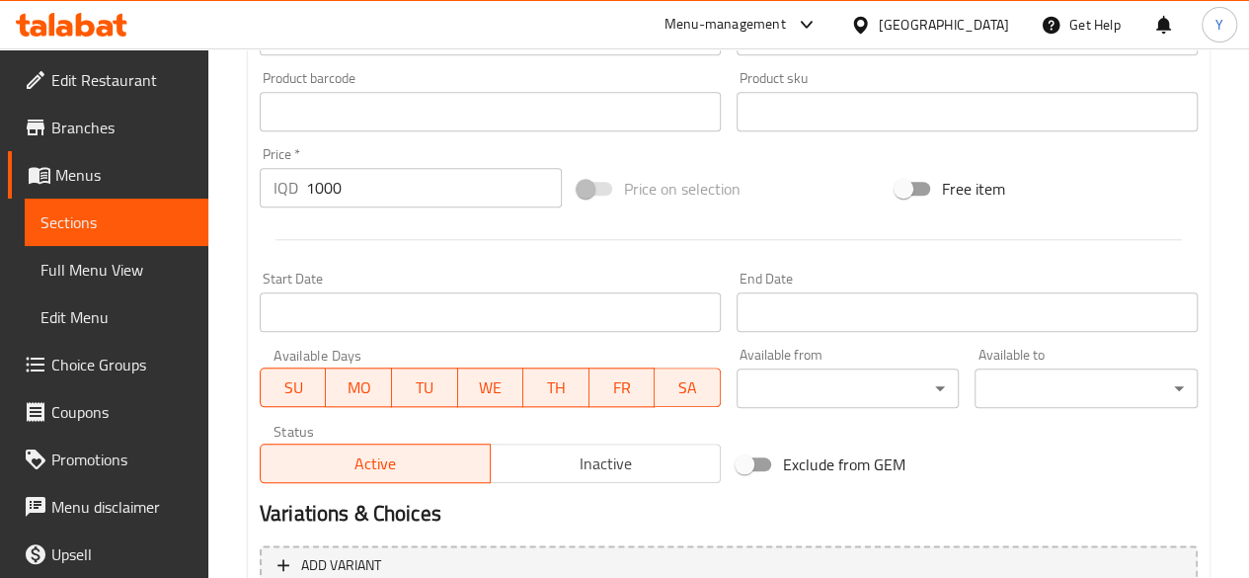
scroll to position [1073, 0]
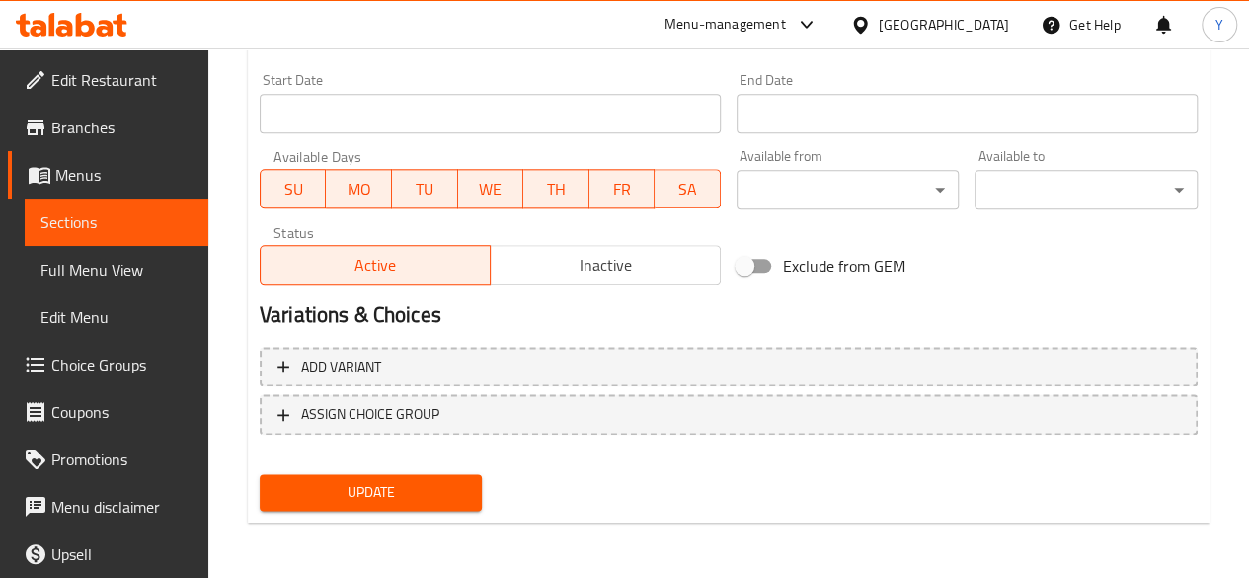
type textarea "قنينة لبن خاص."
click at [389, 497] on span "Update" at bounding box center [372, 492] width 192 height 25
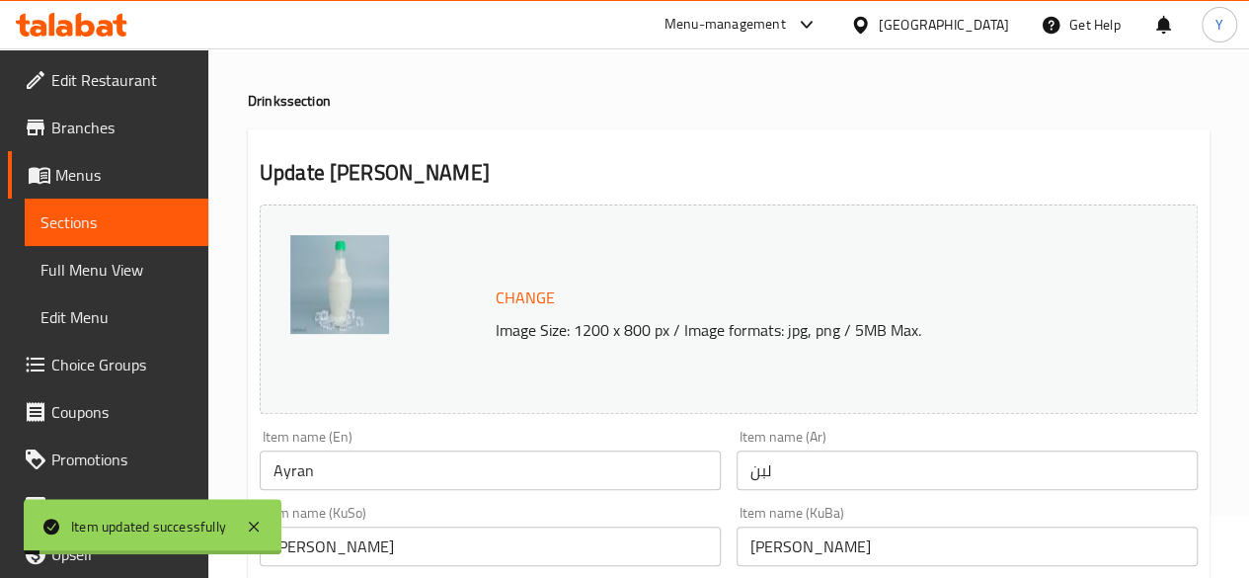
scroll to position [0, 0]
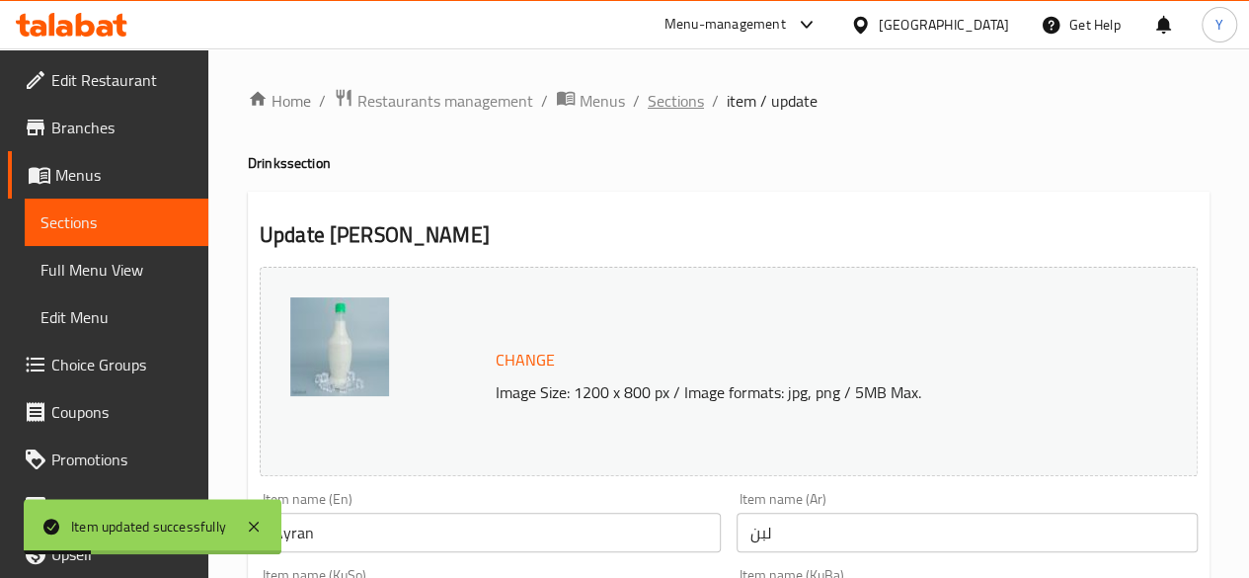
click at [652, 94] on span "Sections" at bounding box center [676, 101] width 56 height 24
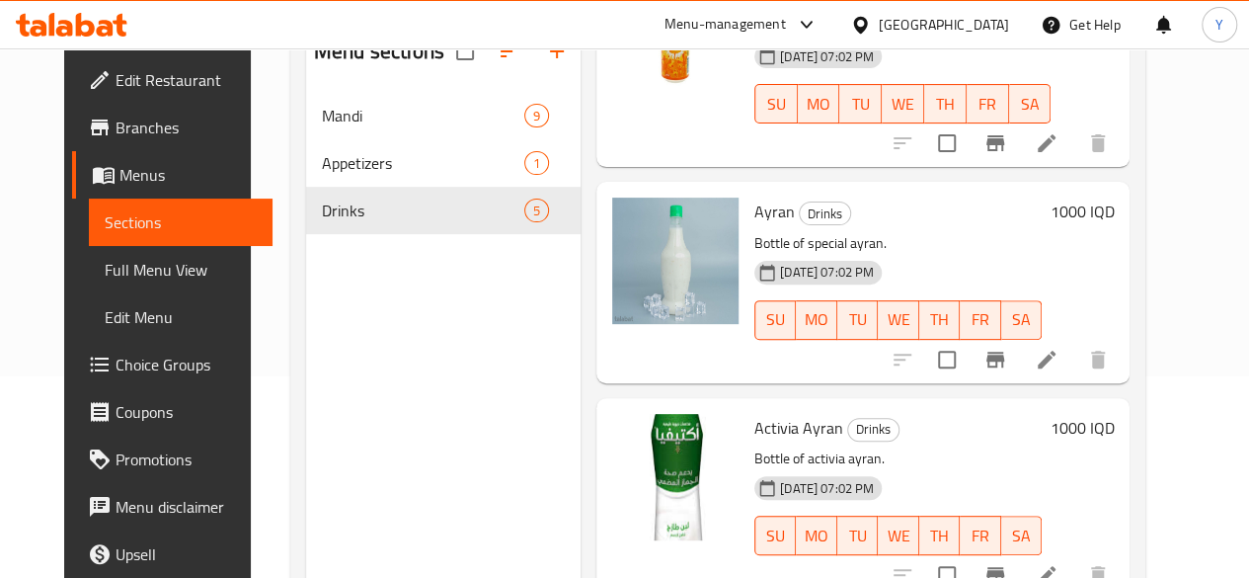
scroll to position [205, 0]
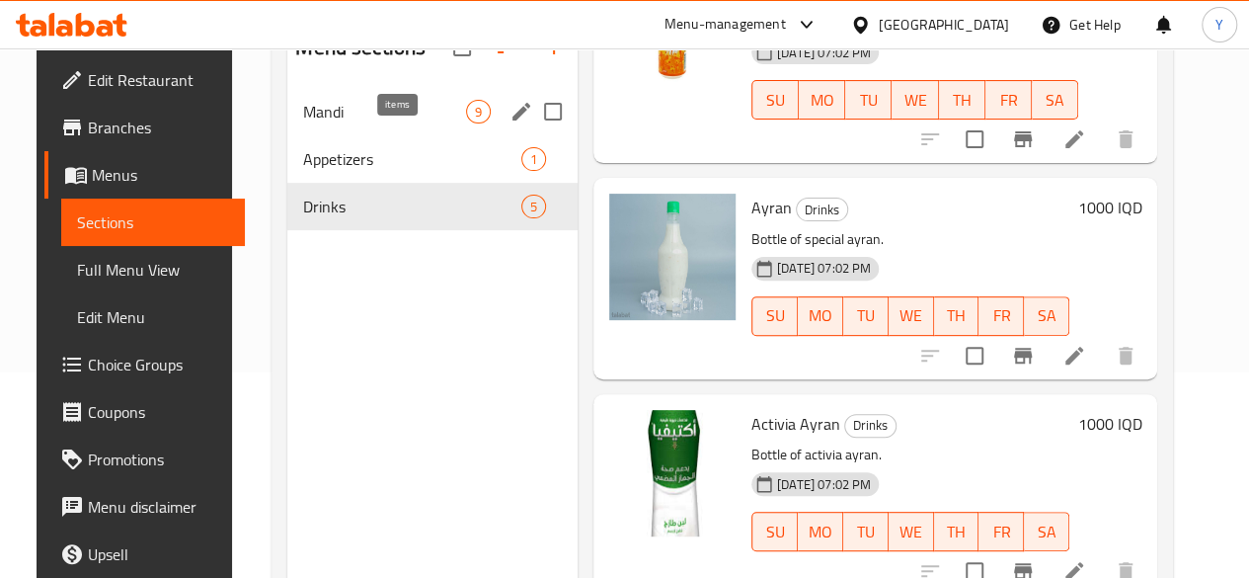
click at [467, 121] on span "9" at bounding box center [478, 112] width 23 height 19
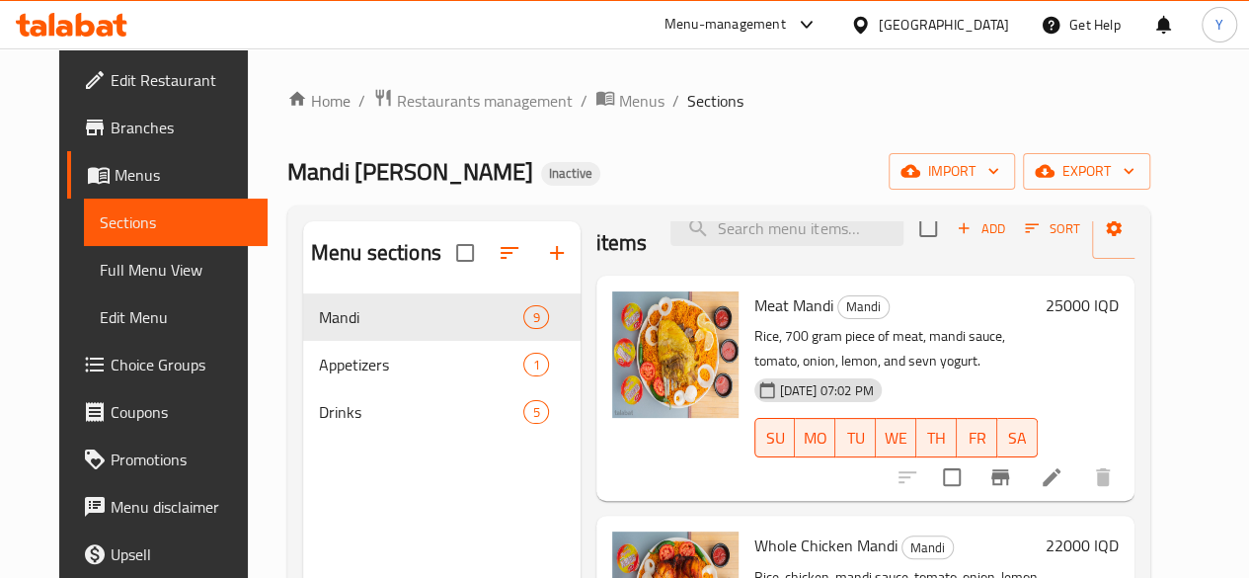
scroll to position [39, 0]
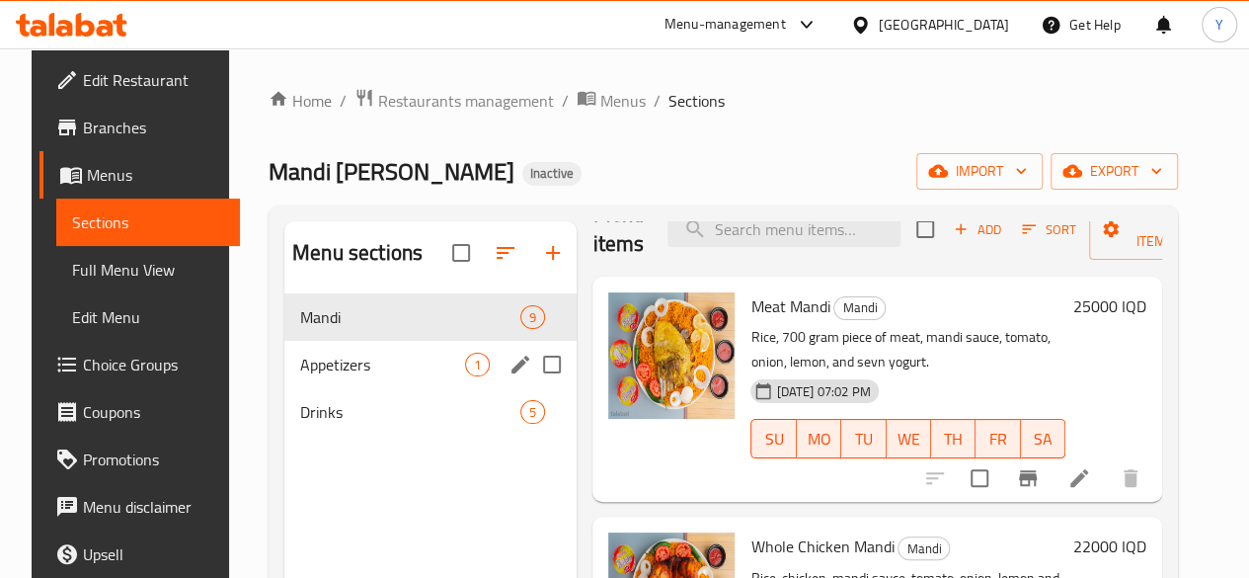
click at [370, 376] on span "Appetizers" at bounding box center [382, 365] width 165 height 24
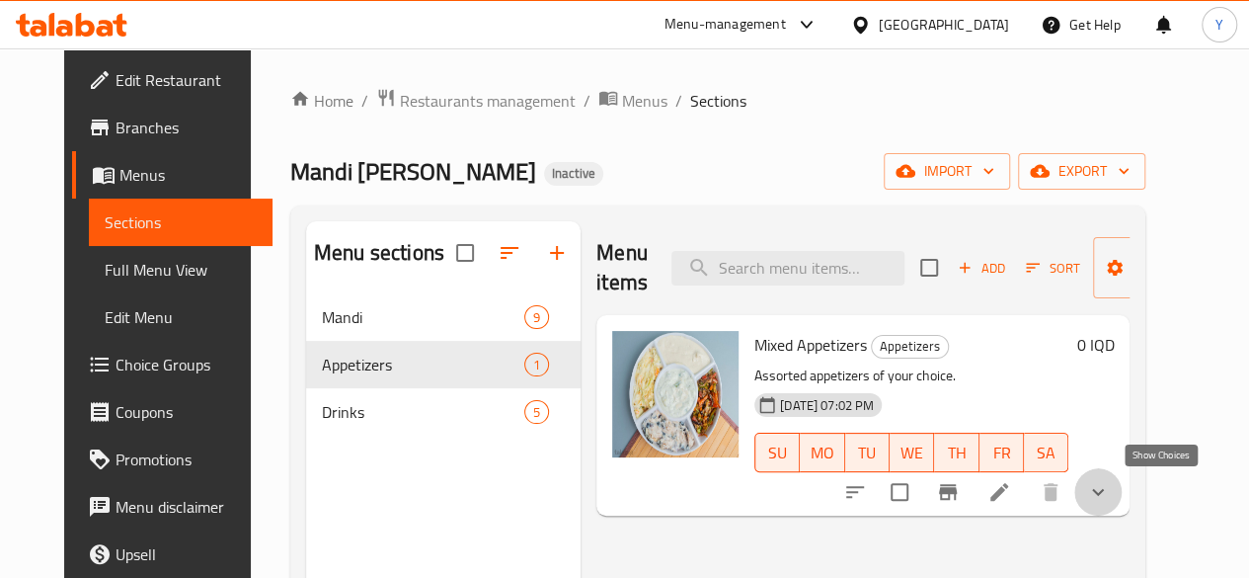
click at [1110, 488] on icon "show more" at bounding box center [1098, 492] width 24 height 24
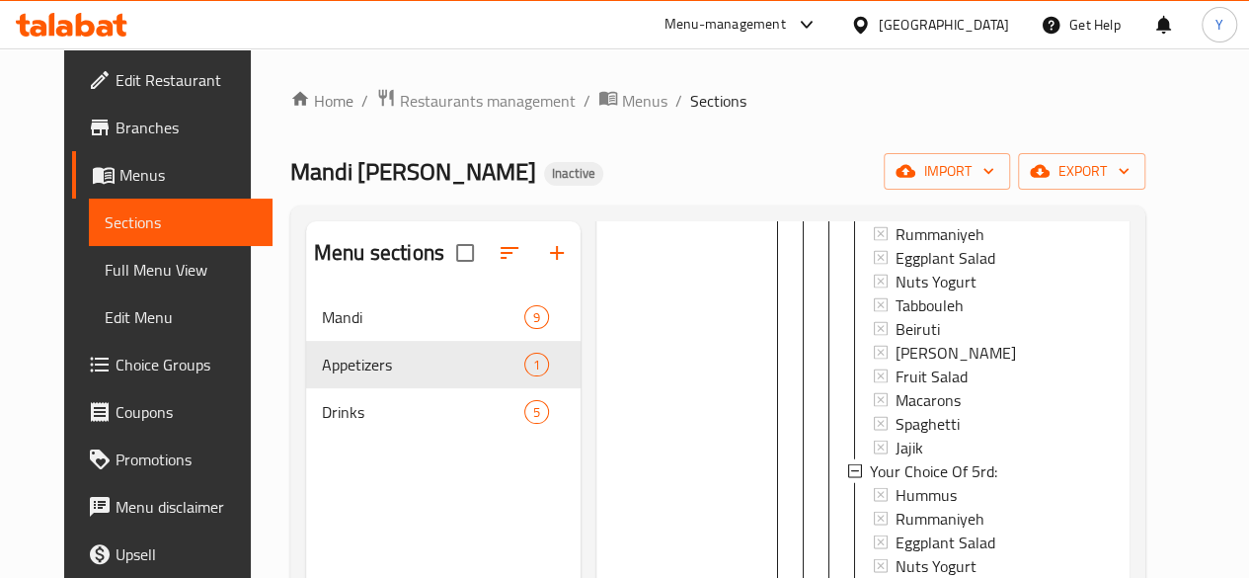
scroll to position [277, 0]
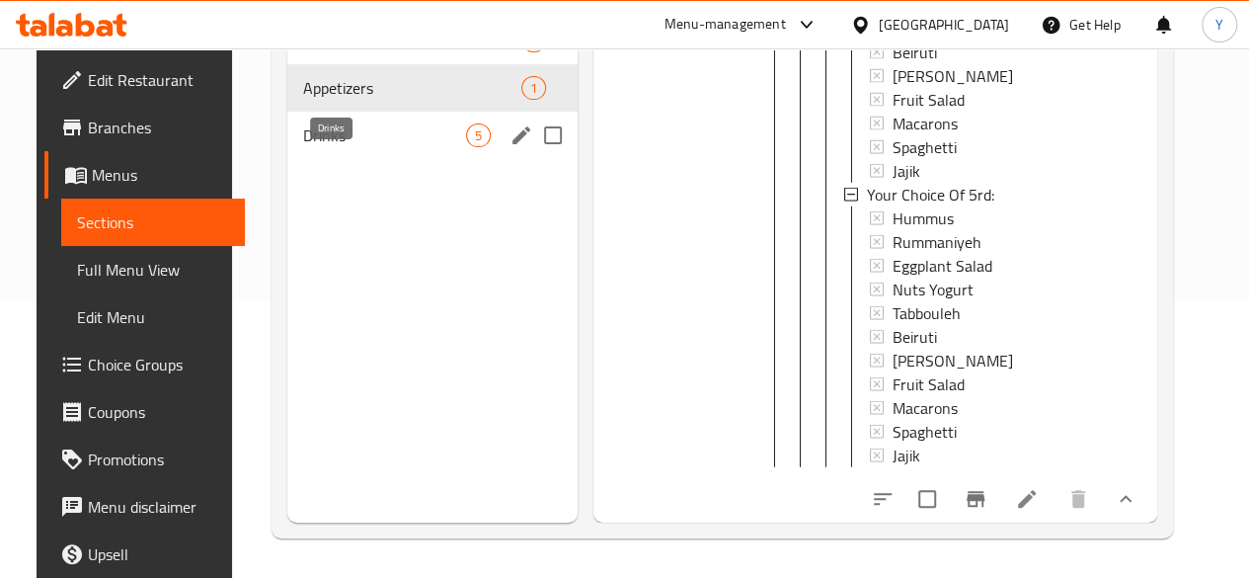
click at [369, 147] on span "Drinks" at bounding box center [384, 135] width 163 height 24
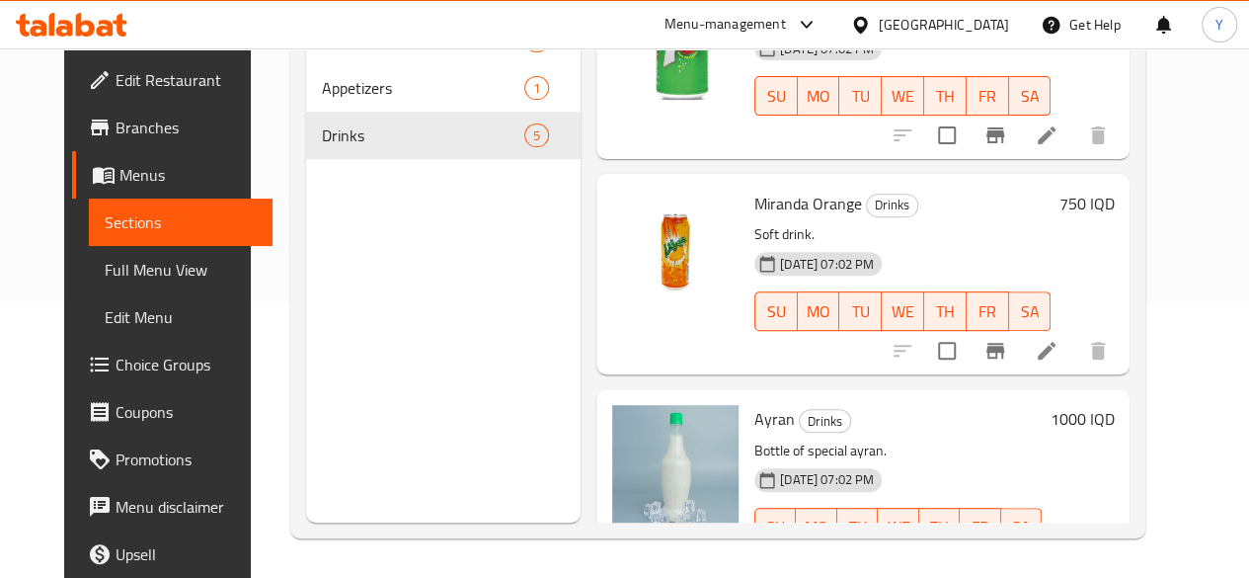
scroll to position [290, 0]
